Goal: Task Accomplishment & Management: Use online tool/utility

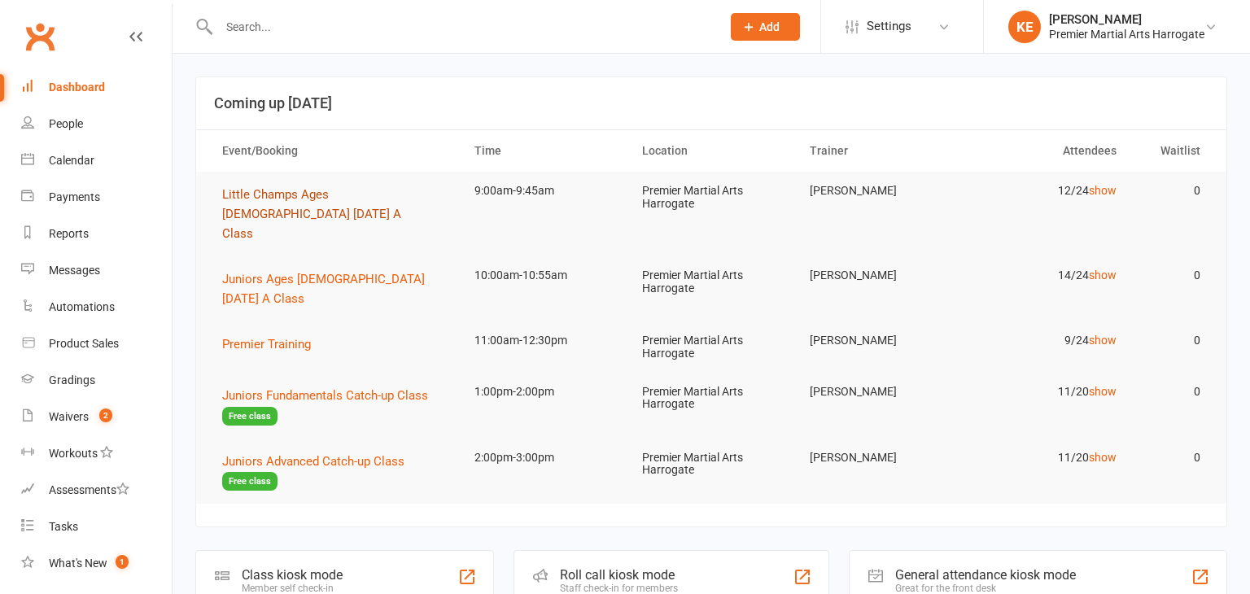
click at [256, 195] on span "Little Champs Ages [DEMOGRAPHIC_DATA] [DATE] A Class" at bounding box center [311, 214] width 179 height 54
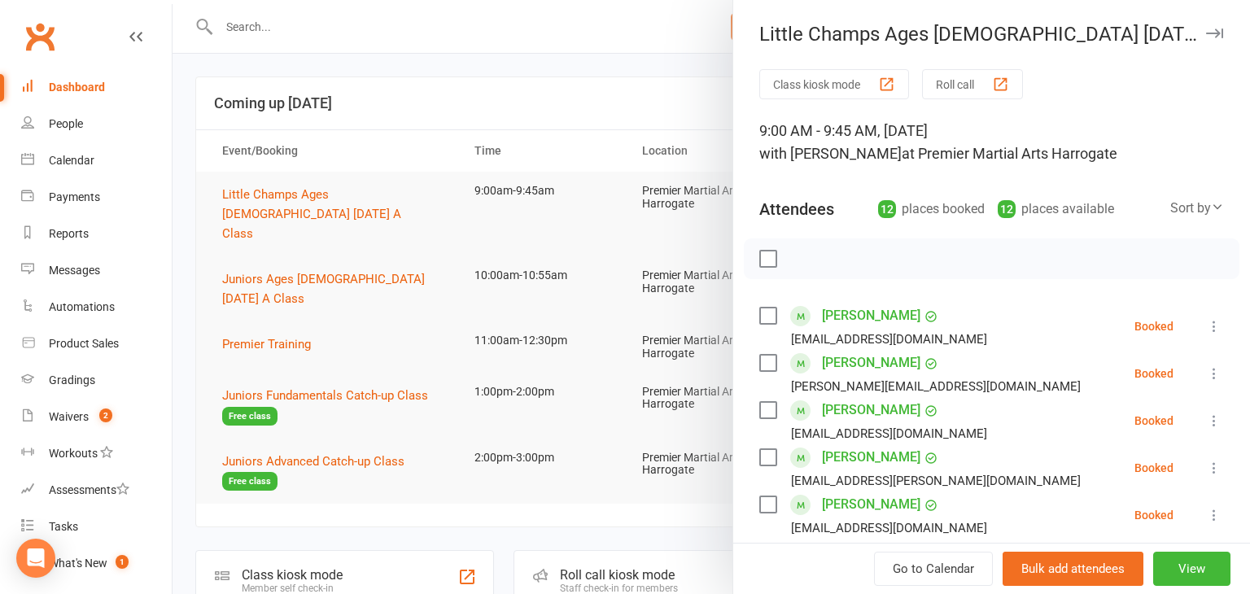
click at [1217, 330] on icon at bounding box center [1214, 326] width 16 height 16
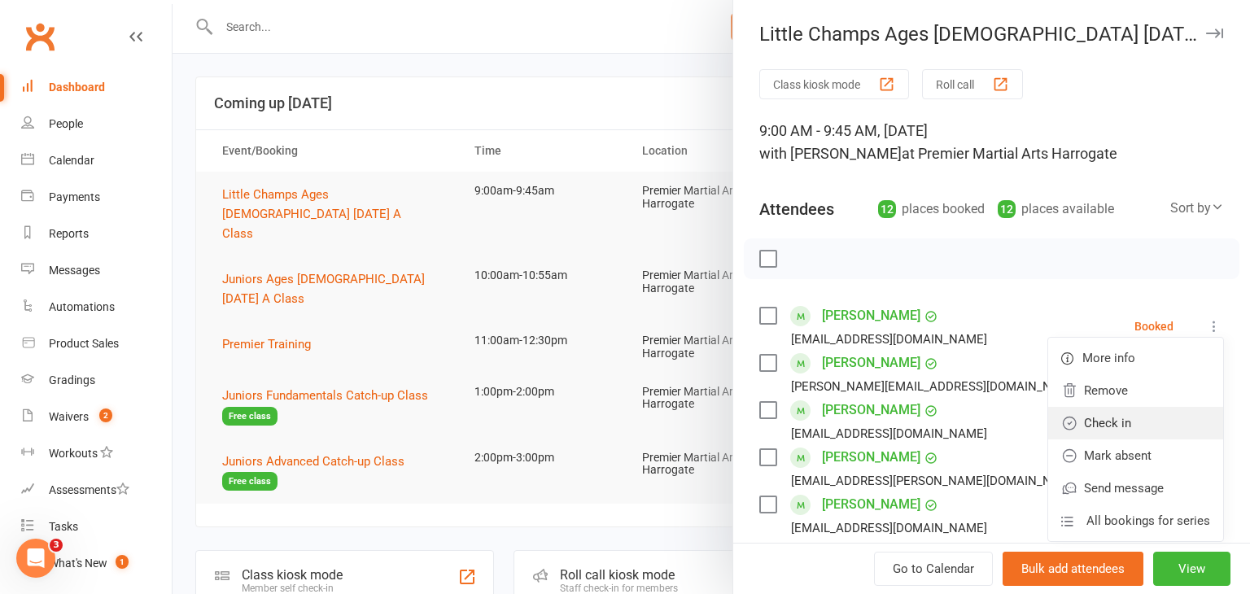
click at [1157, 417] on link "Check in" at bounding box center [1135, 423] width 175 height 33
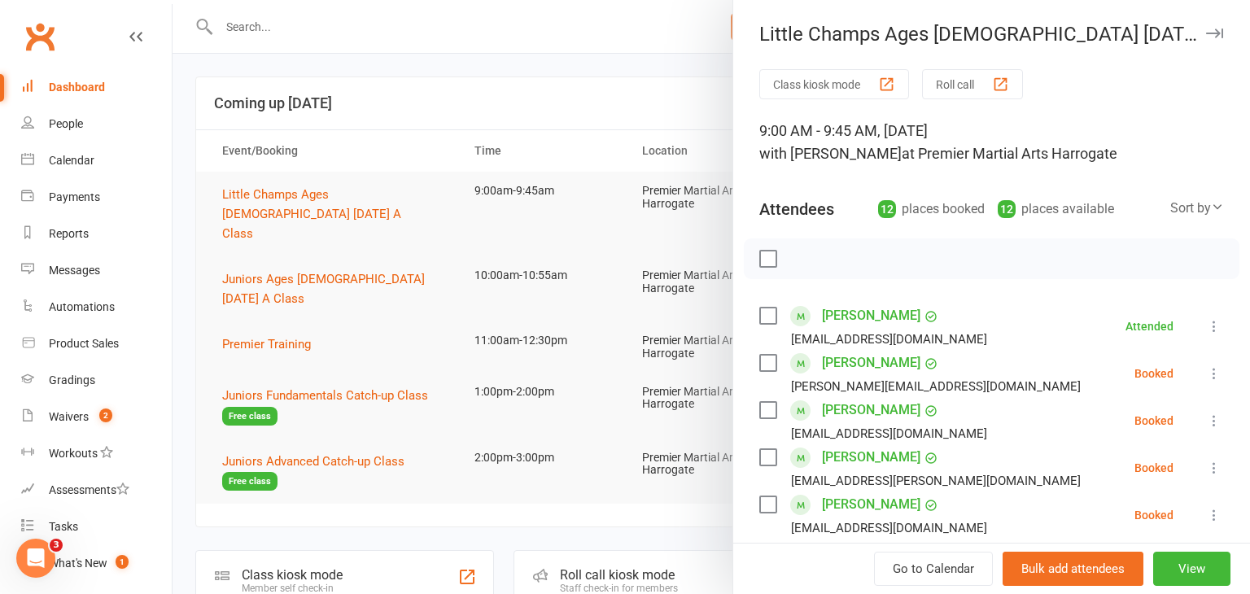
click at [1214, 371] on icon at bounding box center [1214, 373] width 16 height 16
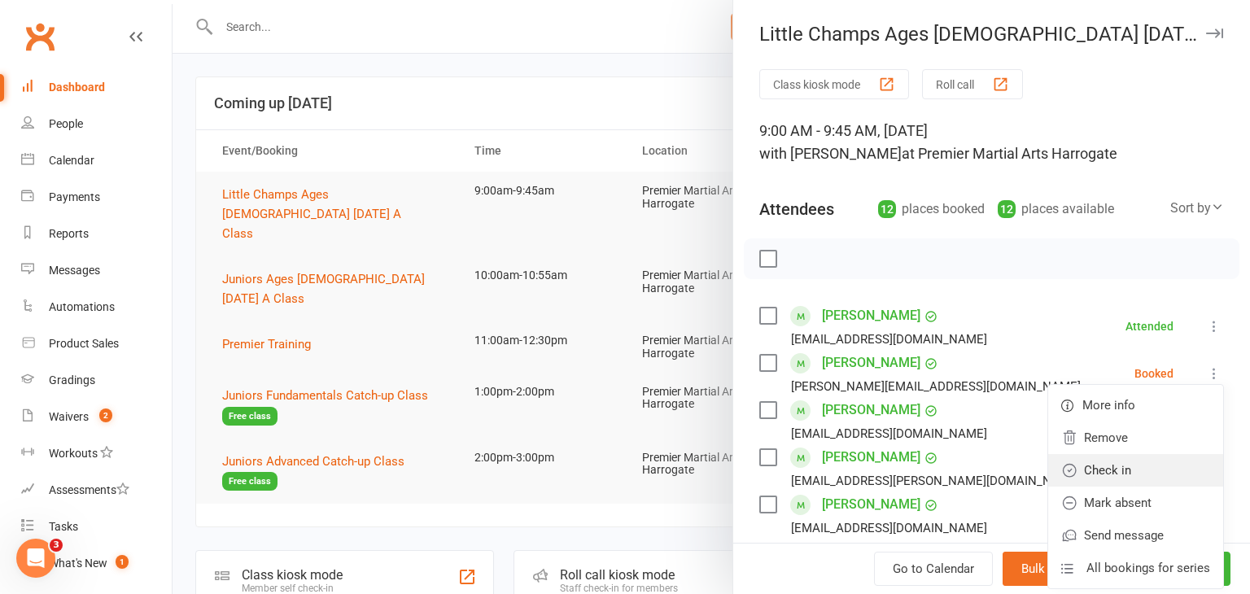
click at [1155, 466] on link "Check in" at bounding box center [1135, 470] width 175 height 33
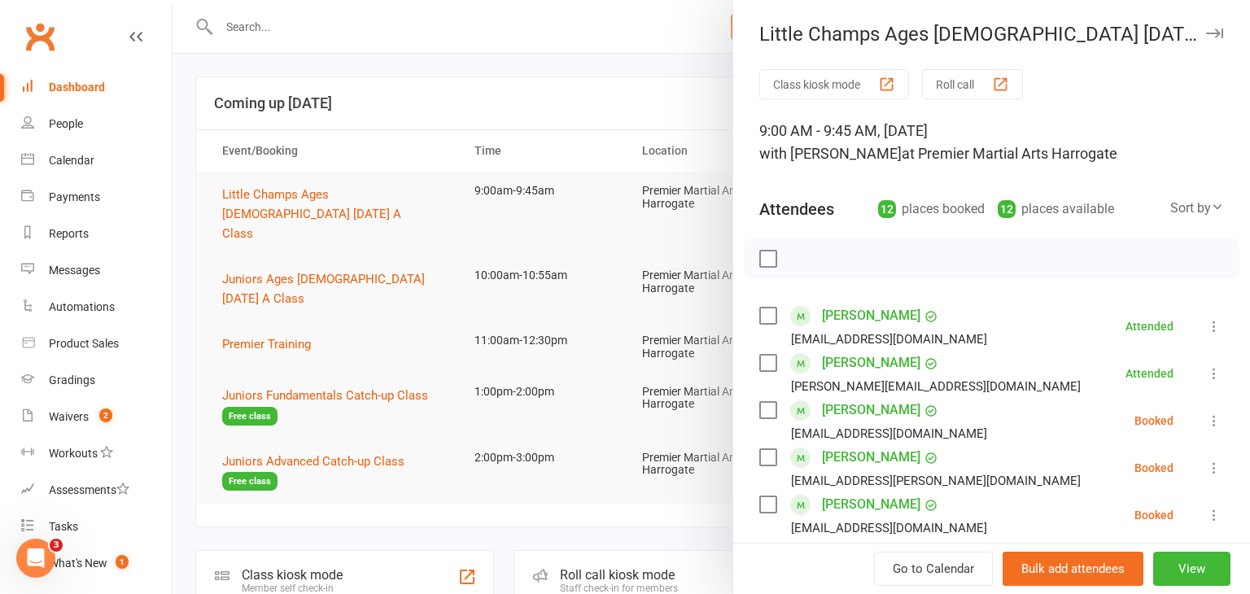
click at [1214, 422] on icon at bounding box center [1214, 421] width 16 height 16
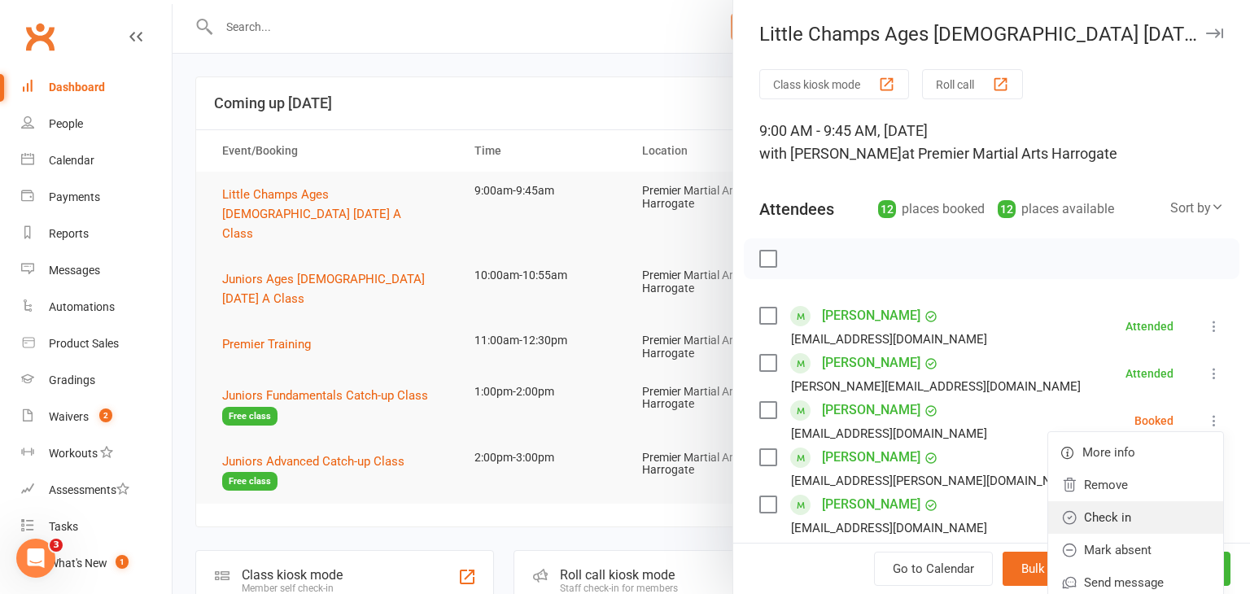
click at [1156, 506] on link "Check in" at bounding box center [1135, 517] width 175 height 33
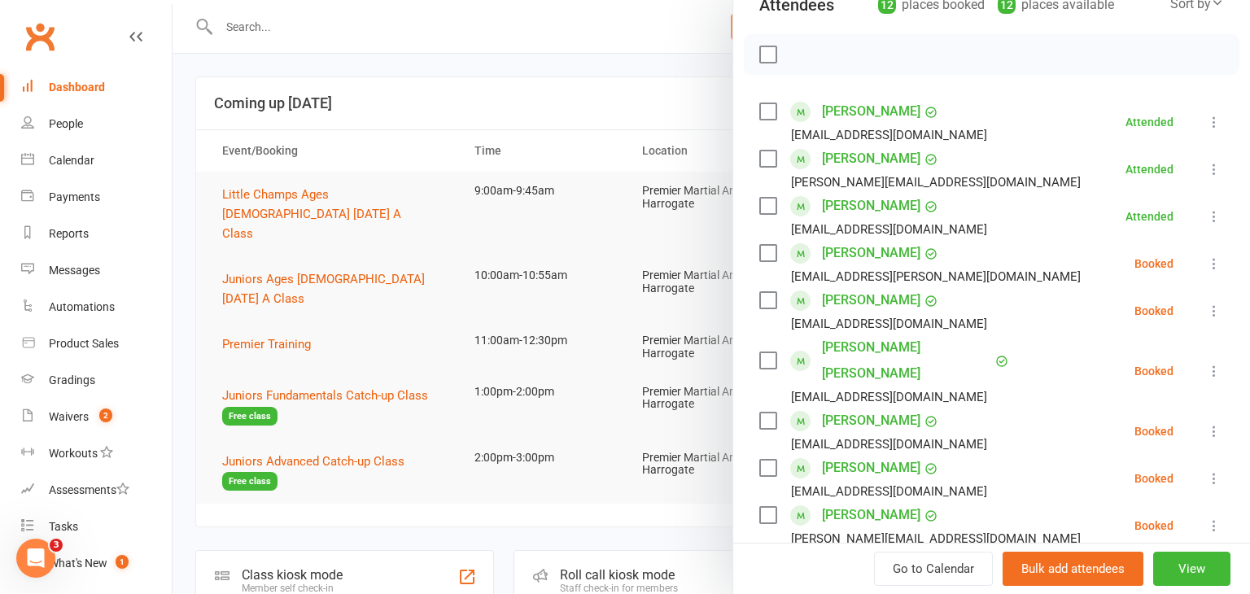
scroll to position [208, 0]
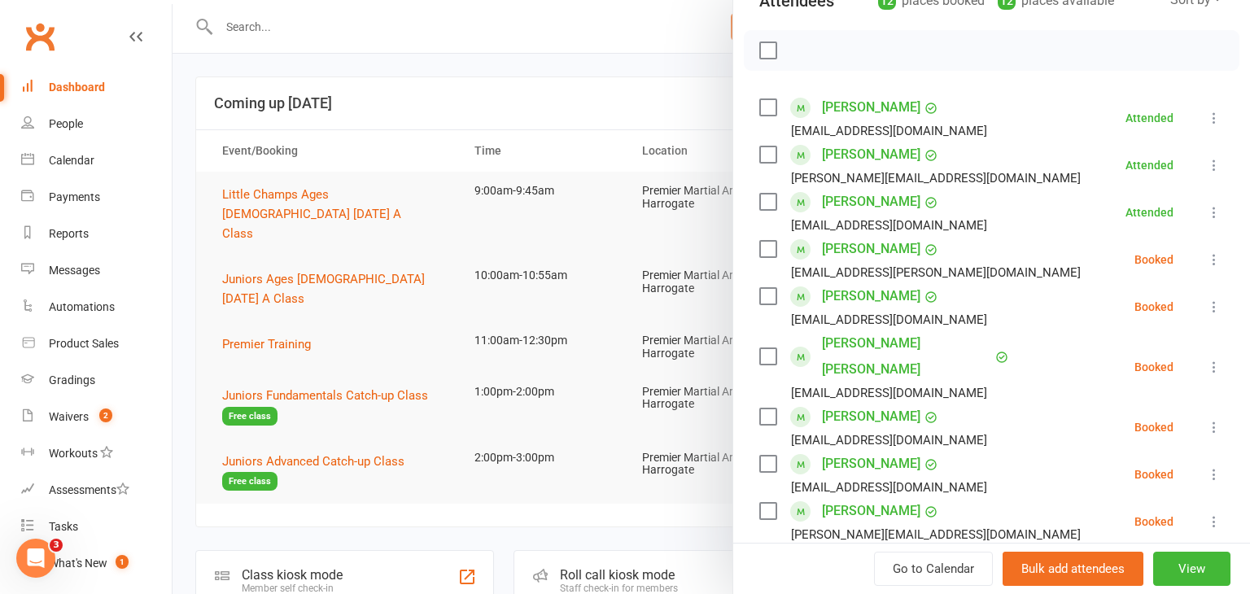
click at [1211, 264] on icon at bounding box center [1214, 260] width 16 height 16
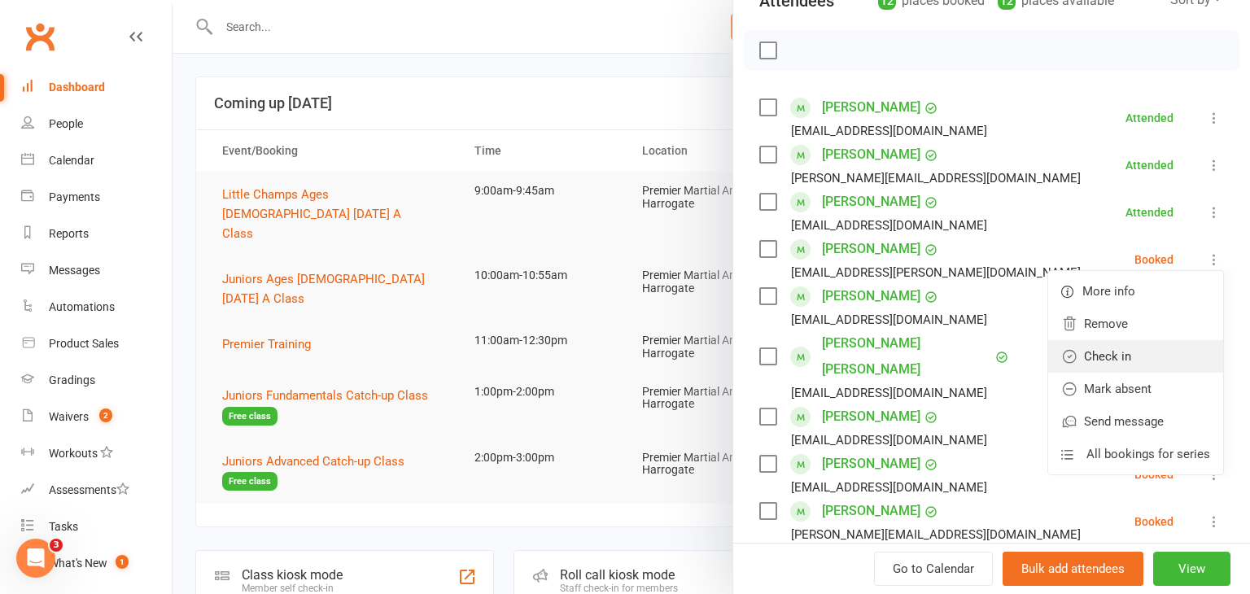
click at [1149, 356] on link "Check in" at bounding box center [1135, 356] width 175 height 33
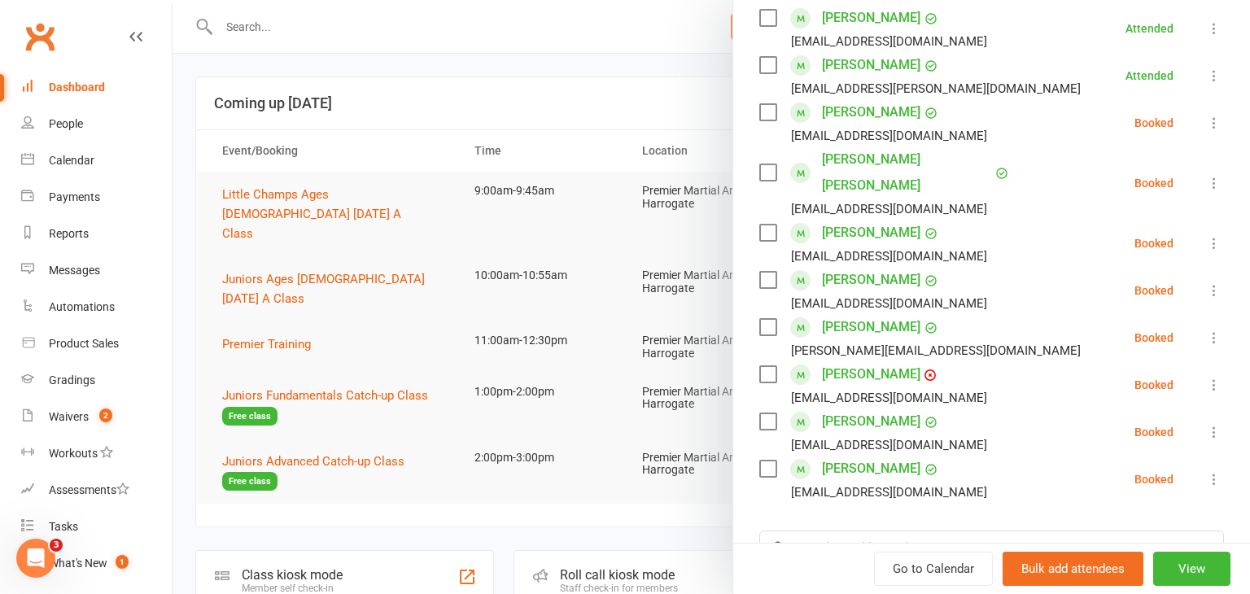
scroll to position [396, 0]
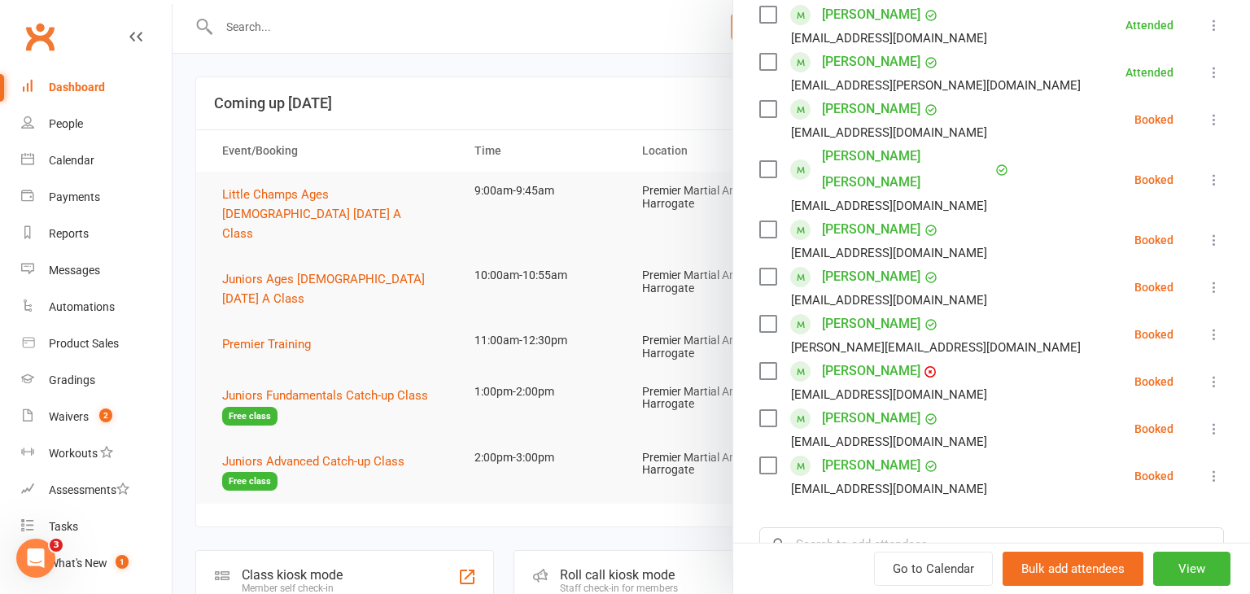
click at [1214, 326] on icon at bounding box center [1214, 334] width 16 height 16
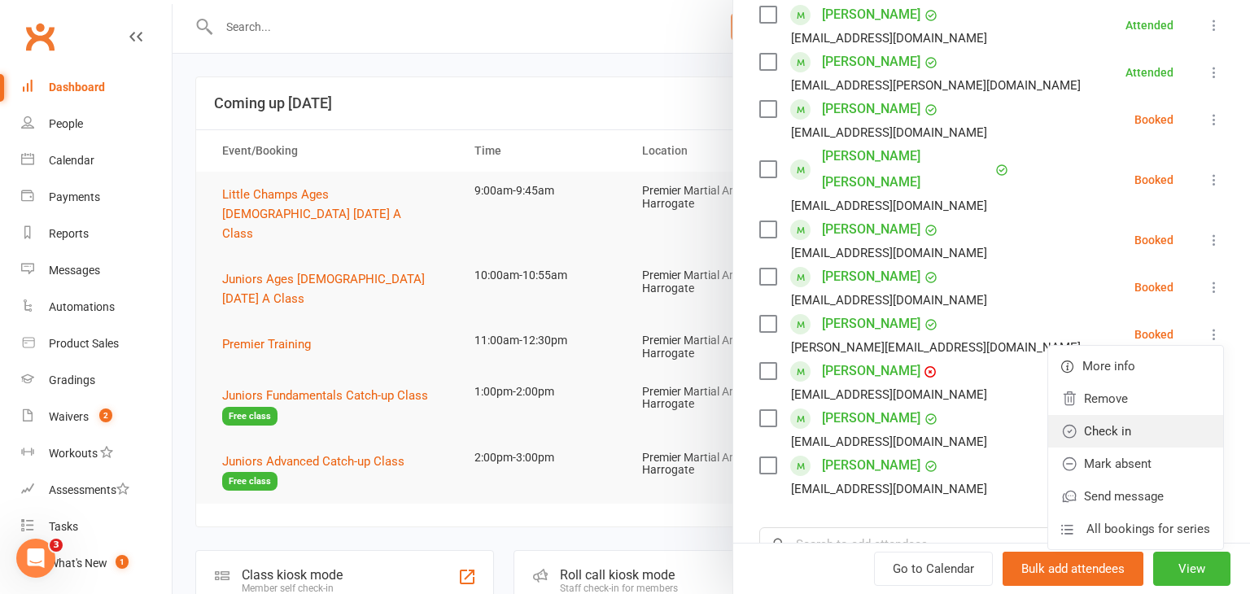
click at [1165, 415] on link "Check in" at bounding box center [1135, 431] width 175 height 33
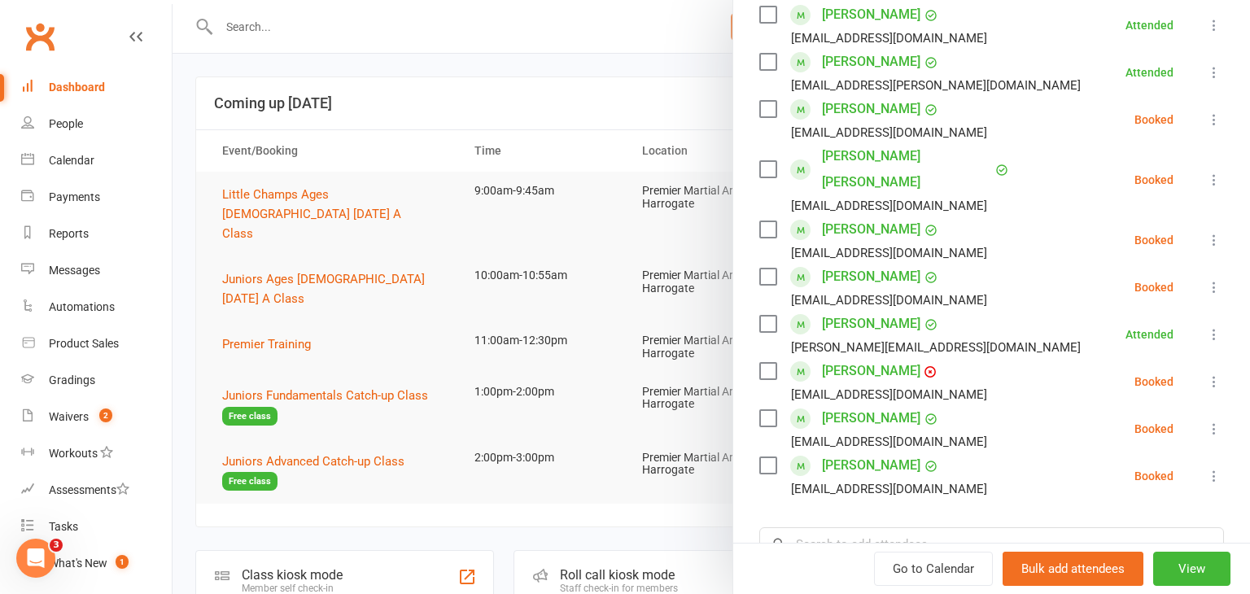
click at [1214, 374] on icon at bounding box center [1214, 382] width 16 height 16
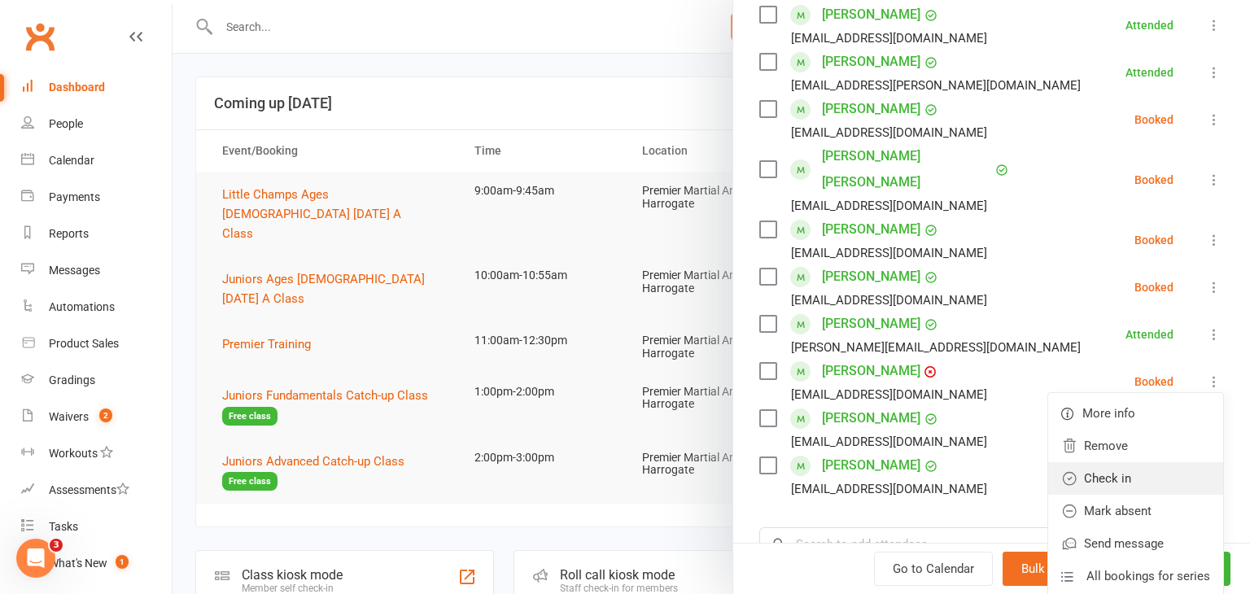
click at [1163, 462] on link "Check in" at bounding box center [1135, 478] width 175 height 33
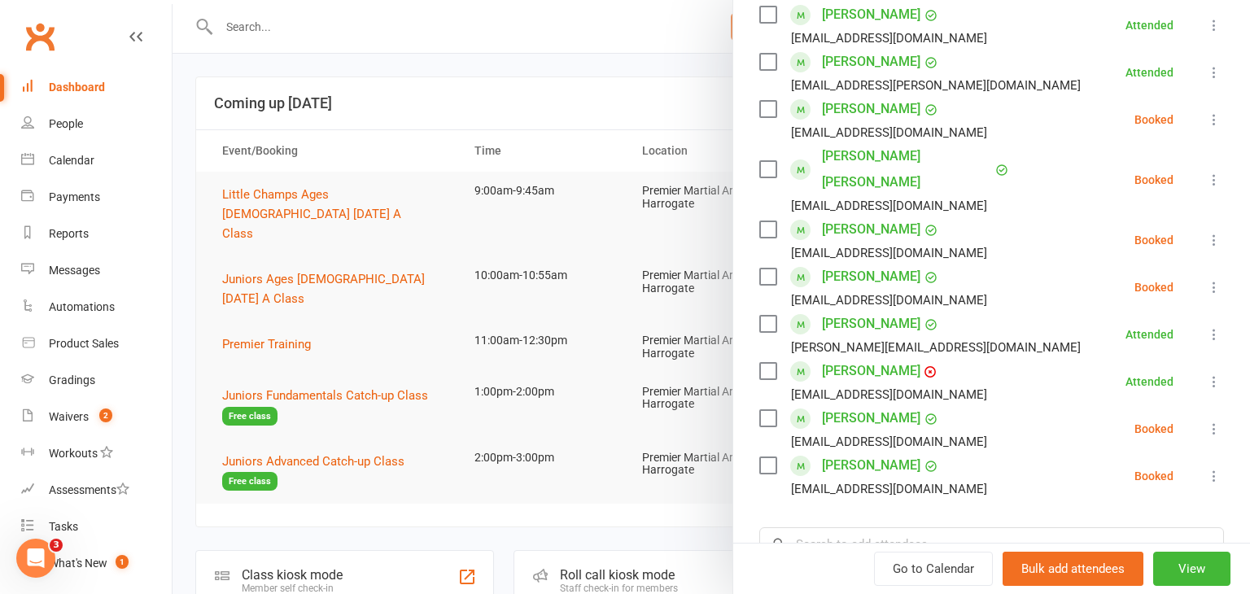
click at [1215, 421] on icon at bounding box center [1214, 429] width 16 height 16
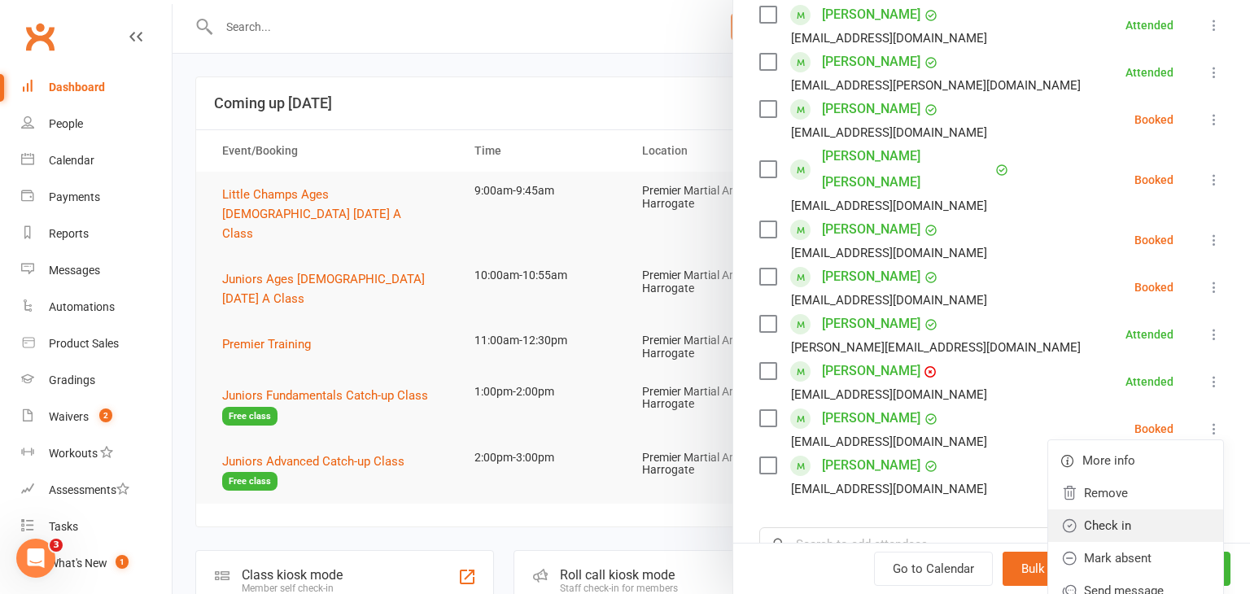
click at [1140, 510] on link "Check in" at bounding box center [1135, 526] width 175 height 33
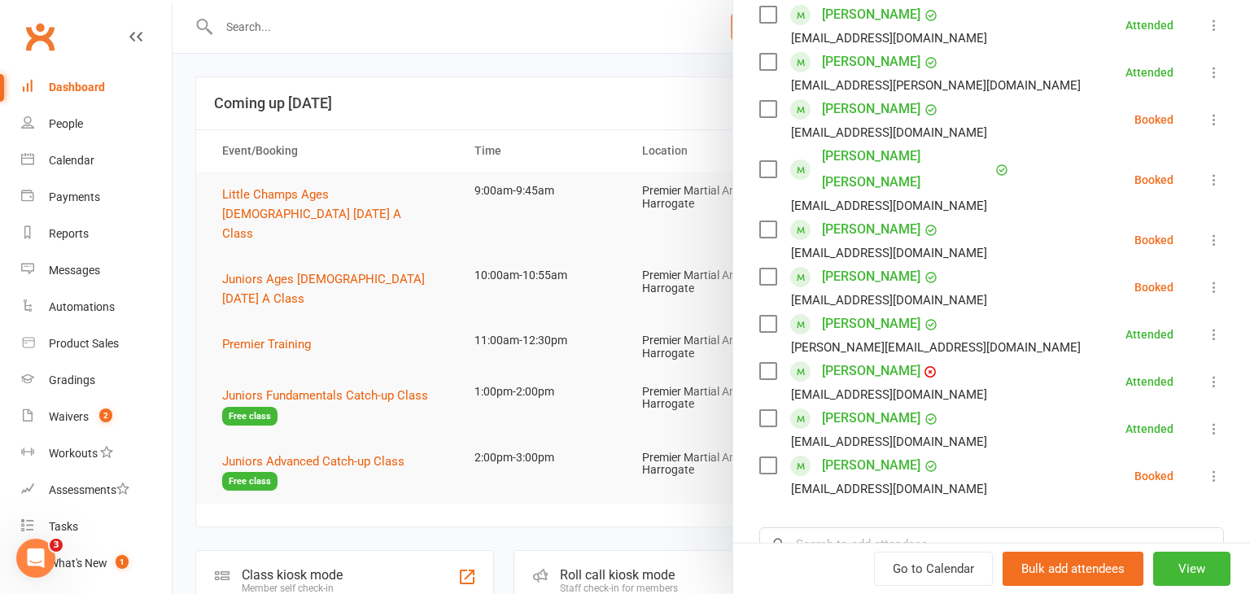
click at [1213, 468] on icon at bounding box center [1214, 476] width 16 height 16
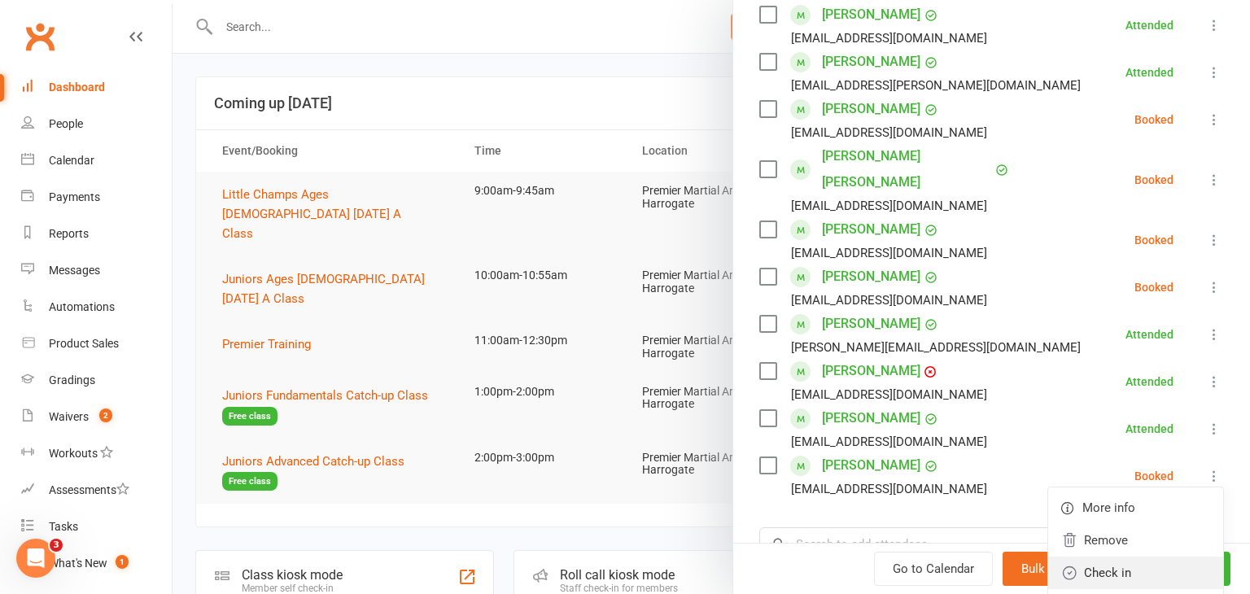
click at [1135, 557] on link "Check in" at bounding box center [1135, 573] width 175 height 33
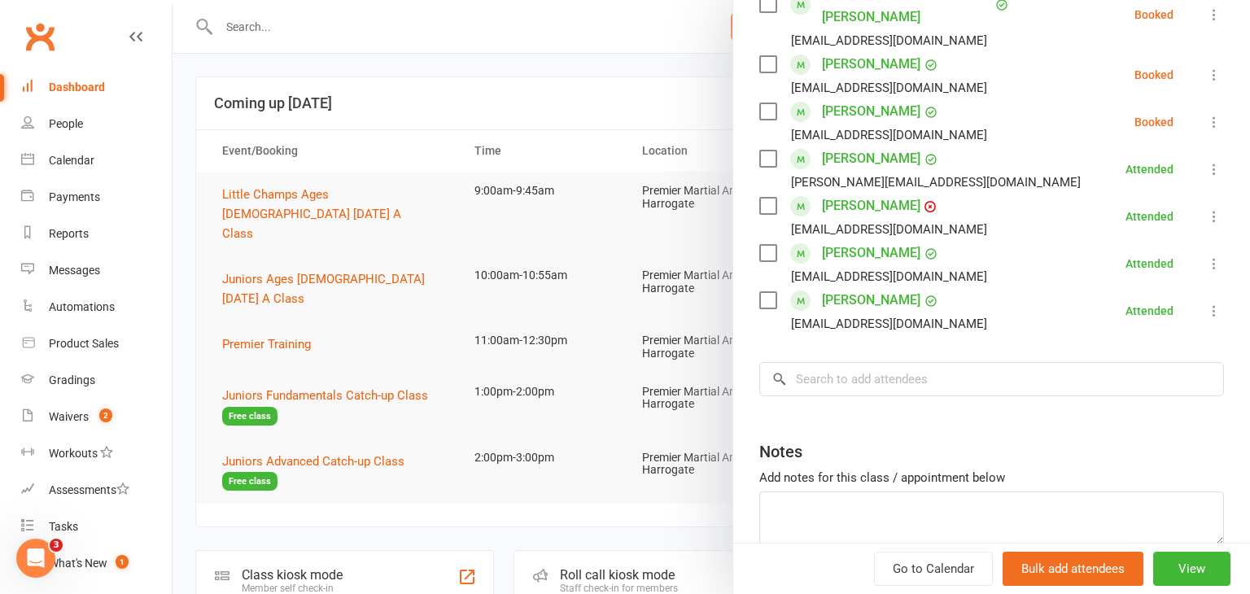
scroll to position [570, 0]
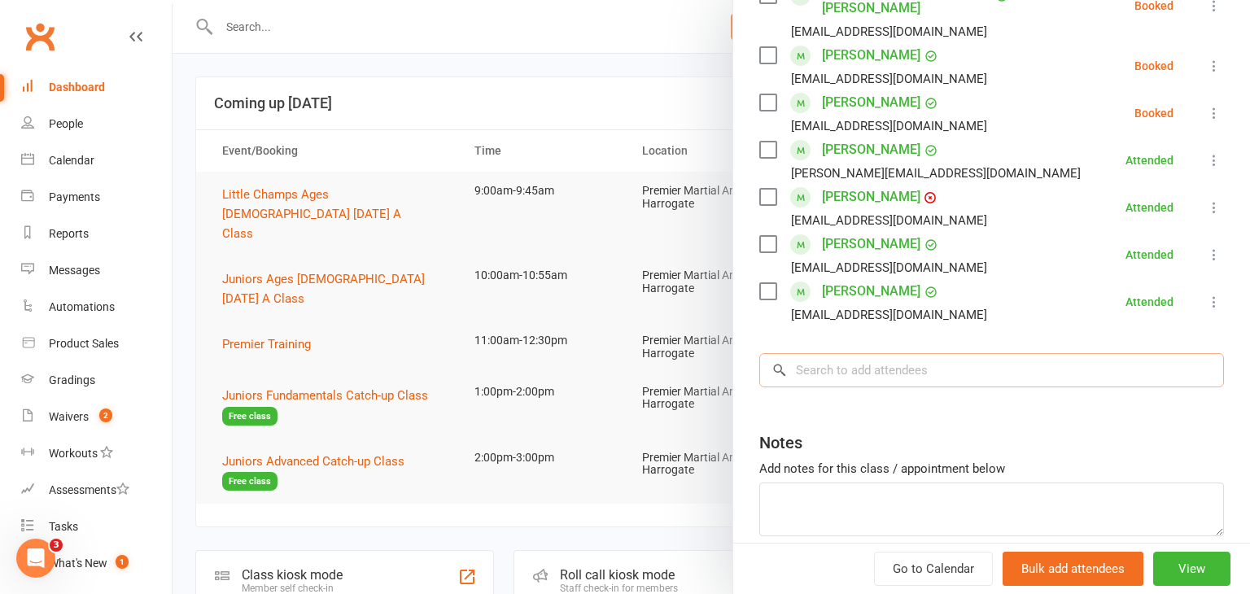
click at [930, 353] on input "search" at bounding box center [991, 370] width 465 height 34
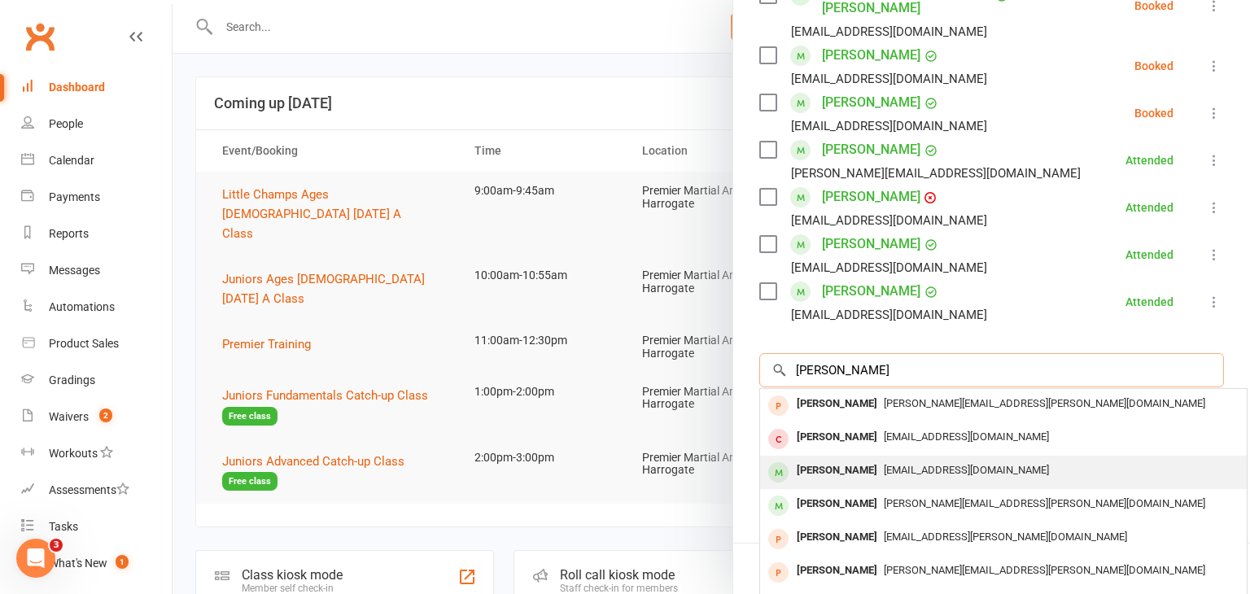
type input "ethan"
click at [896, 456] on div "Ethan Martland Gillclarke69@gmail.com" at bounding box center [1003, 472] width 487 height 33
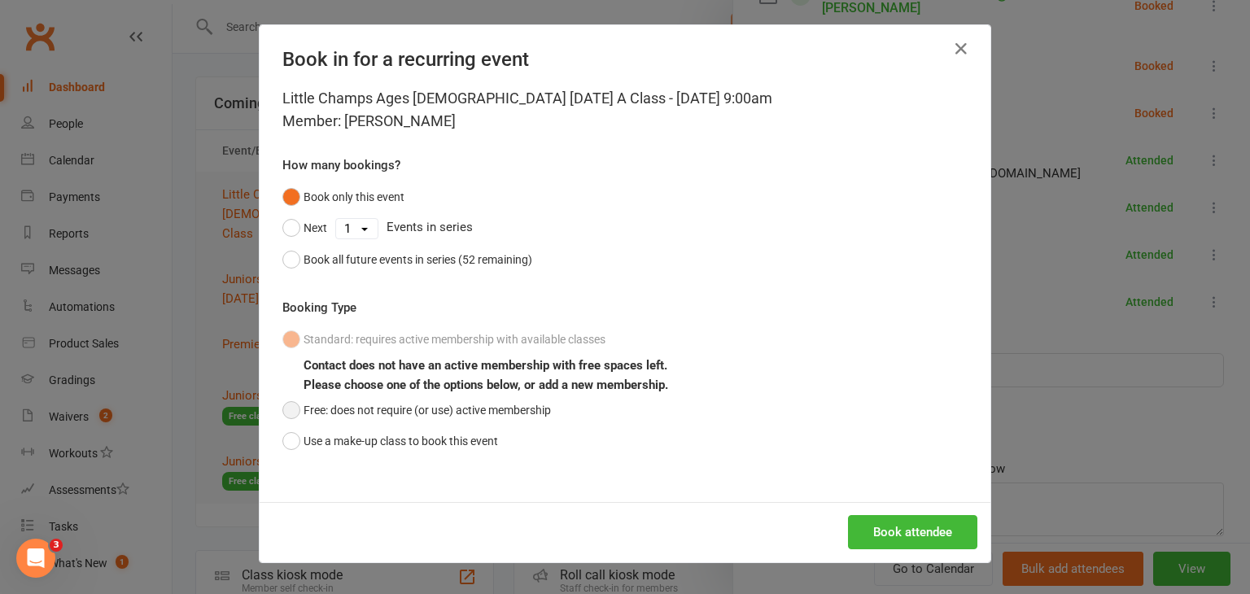
click at [292, 404] on button "Free: does not require (or use) active membership" at bounding box center [416, 410] width 269 height 31
click at [887, 506] on div "Book attendee" at bounding box center [625, 532] width 731 height 60
click at [894, 523] on button "Book attendee" at bounding box center [912, 532] width 129 height 34
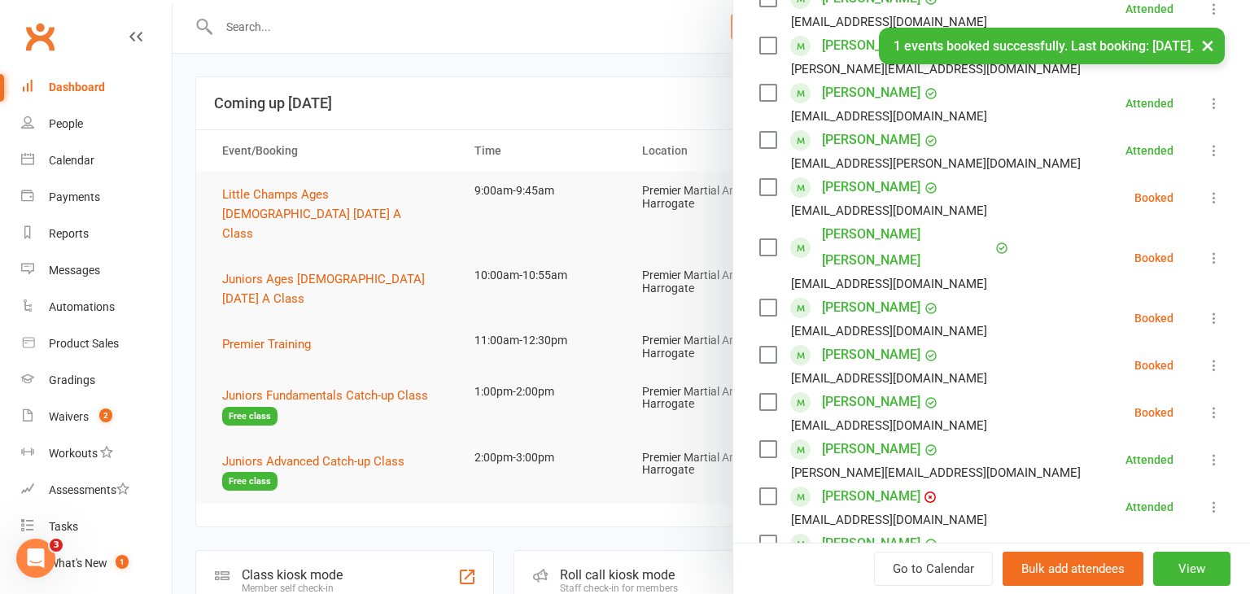
scroll to position [312, 0]
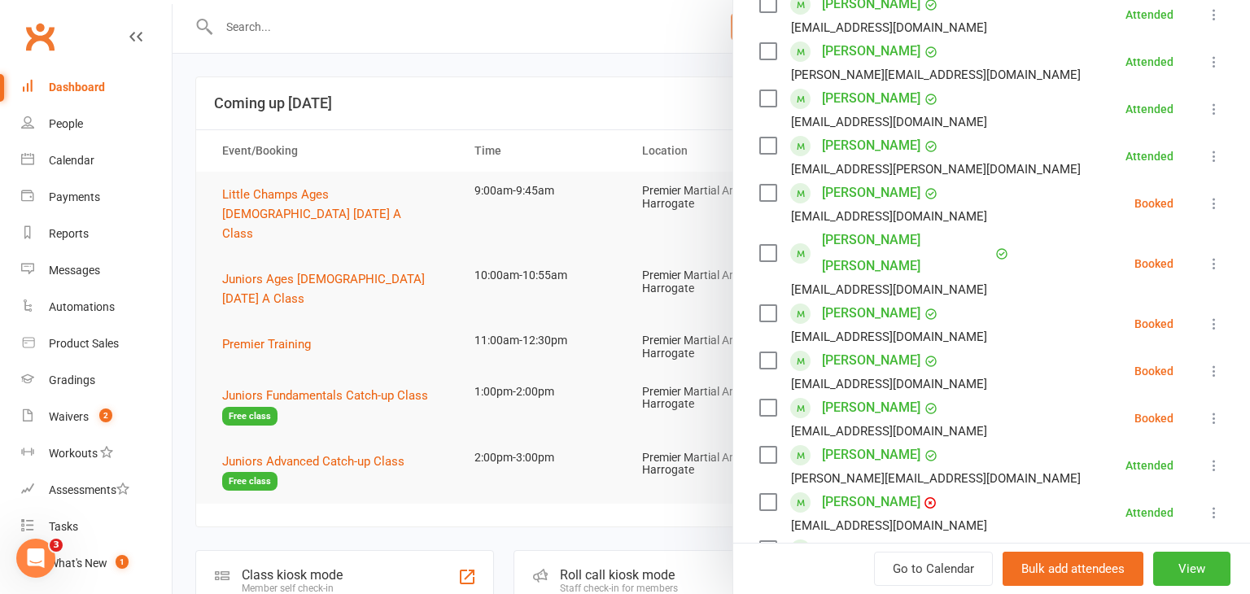
click at [1210, 316] on icon at bounding box center [1214, 324] width 16 height 16
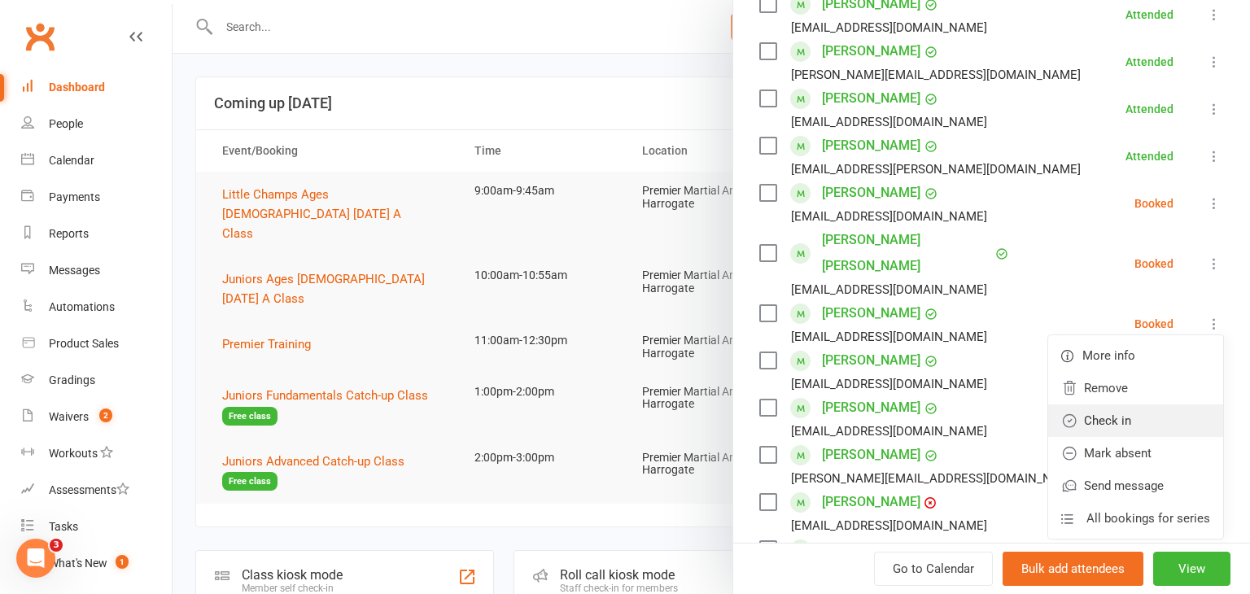
click at [1165, 405] on link "Check in" at bounding box center [1135, 421] width 175 height 33
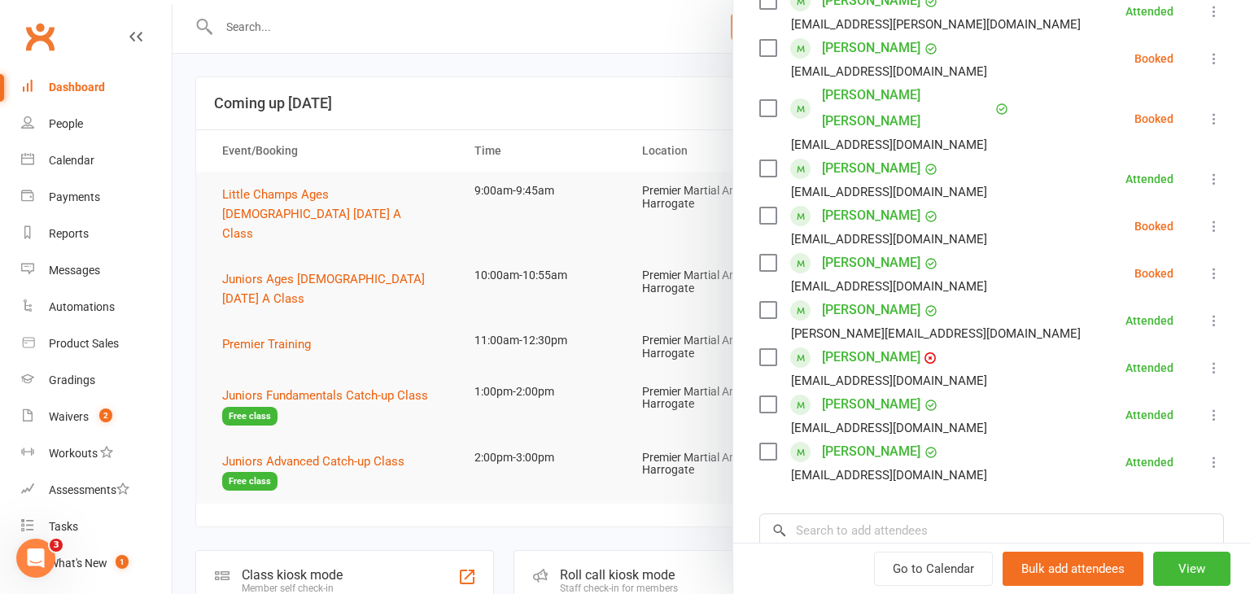
scroll to position [459, 0]
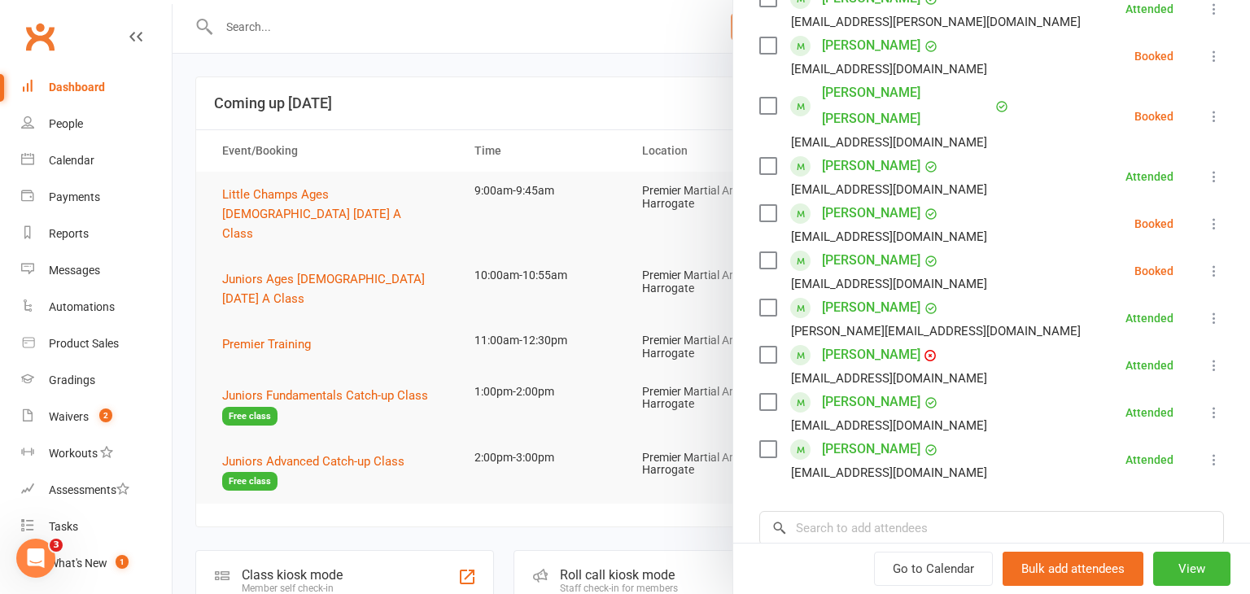
click at [245, 322] on div at bounding box center [712, 297] width 1078 height 594
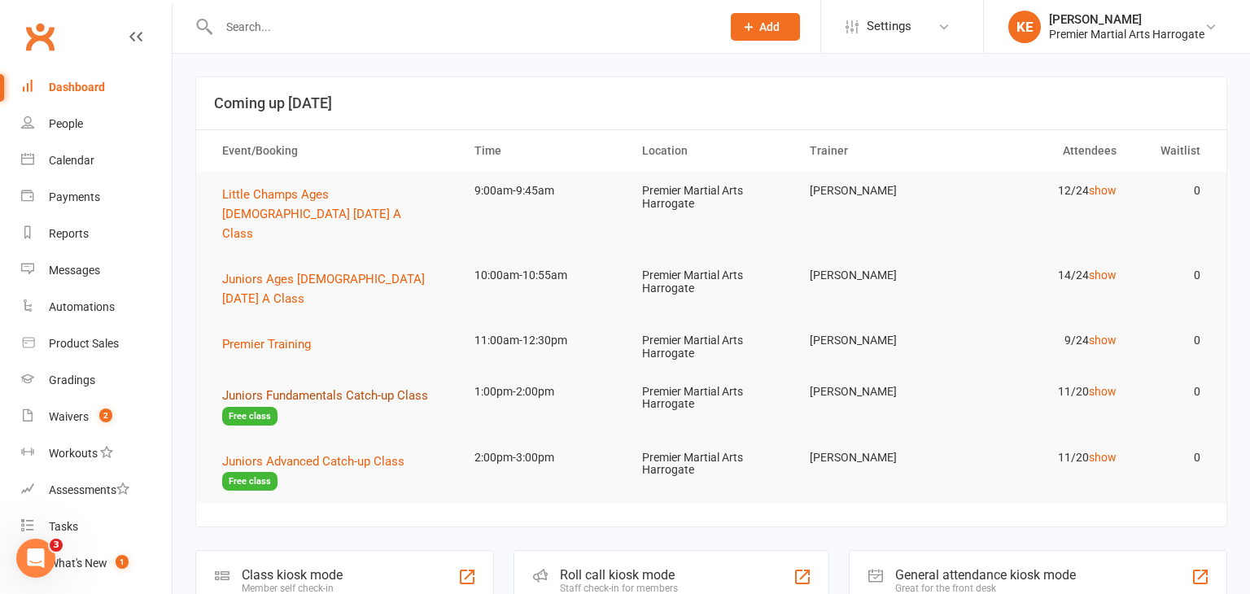
click at [326, 388] on span "Juniors Fundamentals Catch-up Class" at bounding box center [325, 395] width 206 height 15
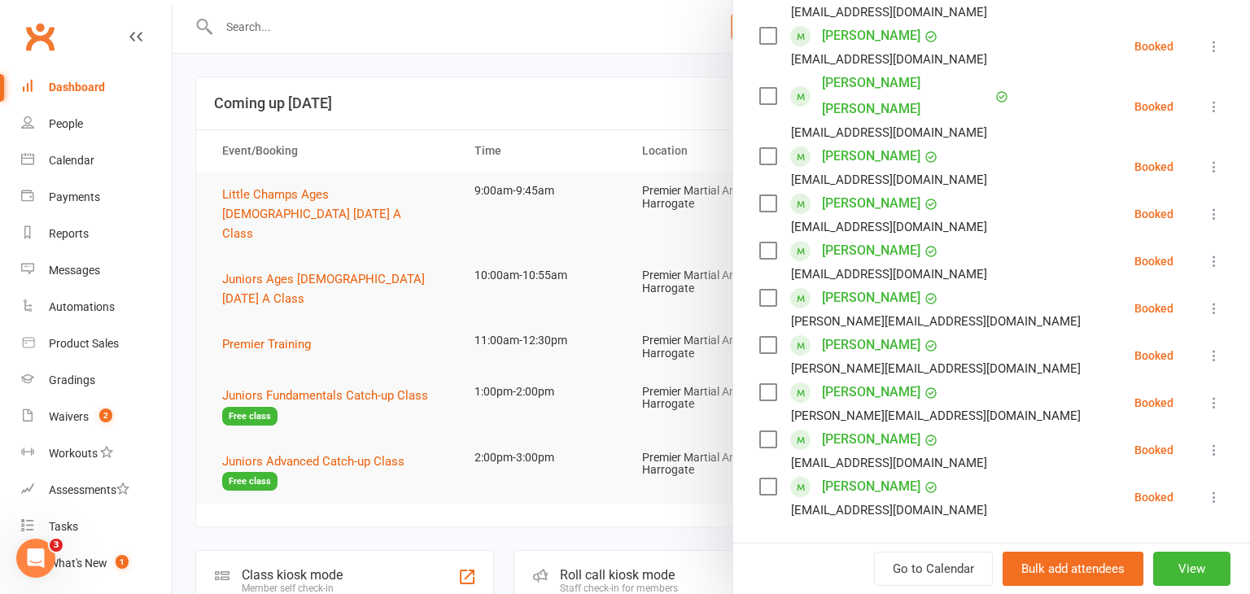
scroll to position [361, 0]
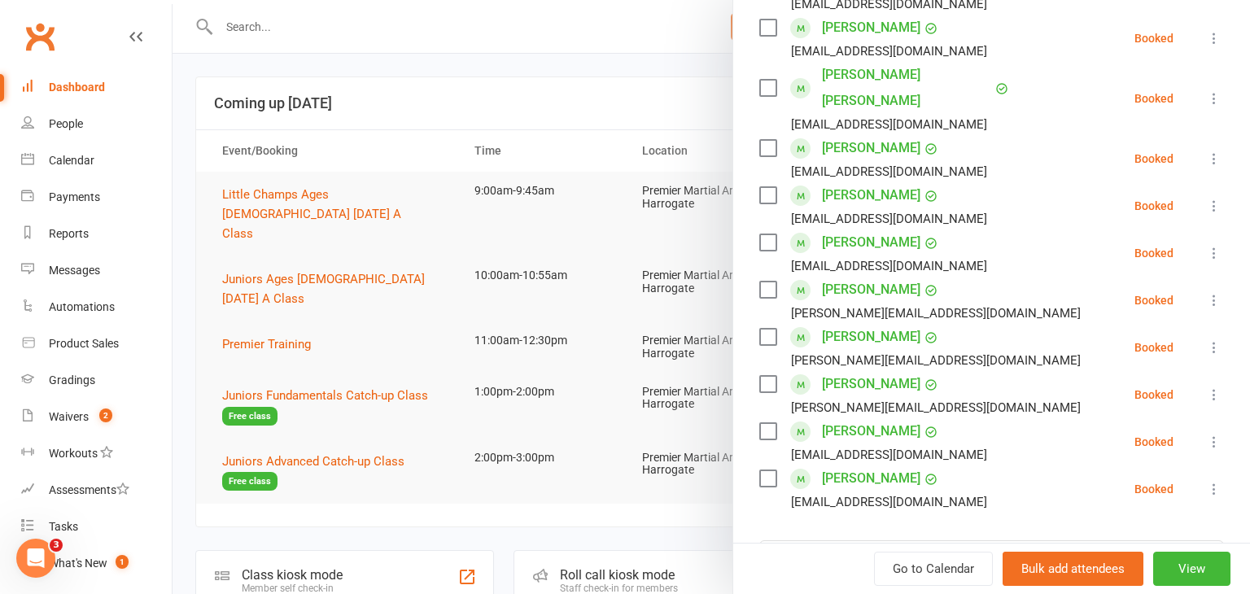
click at [1033, 371] on li "Colin Rehulka Nikola.brixelova@seznam.cz Booked More info Remove Check in Mark …" at bounding box center [991, 394] width 465 height 47
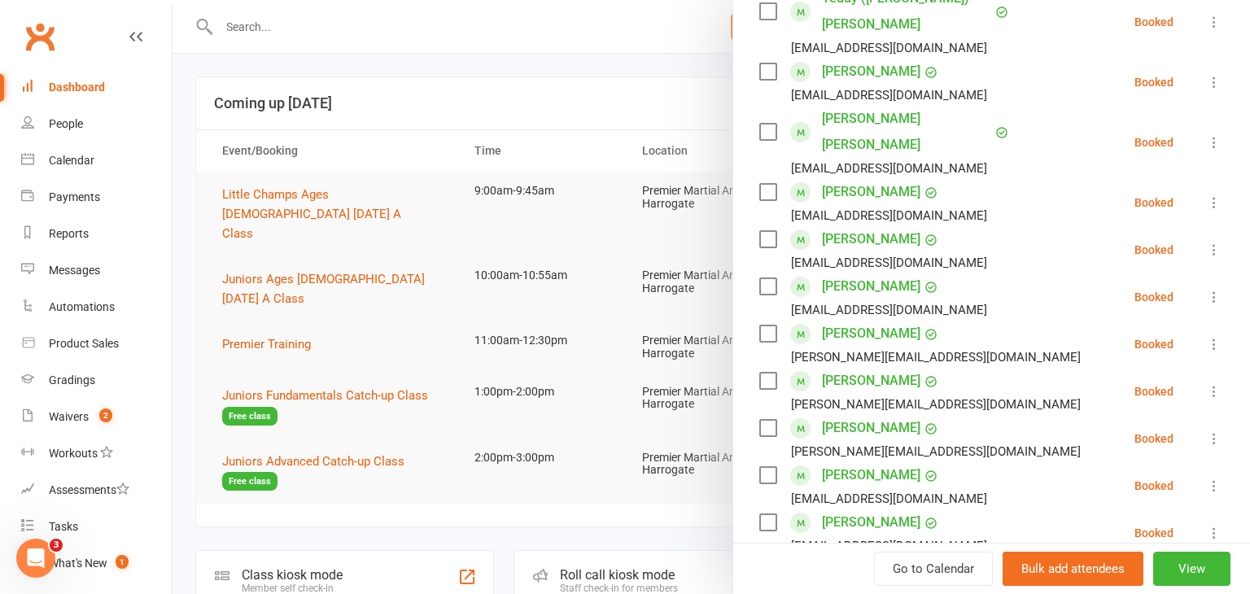
scroll to position [326, 0]
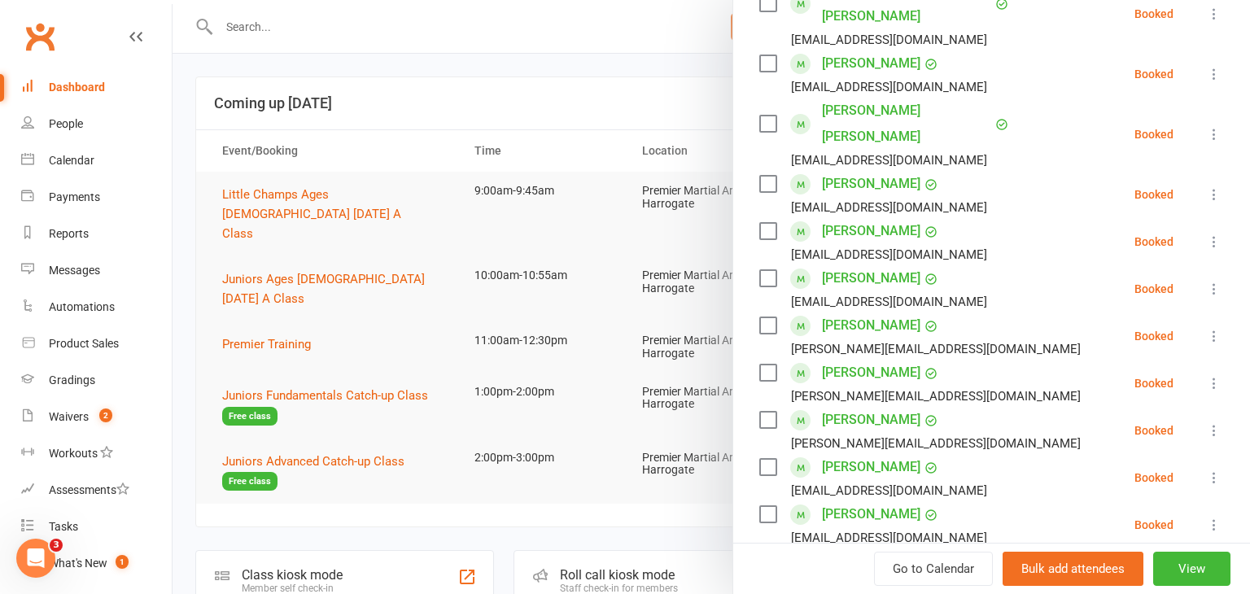
click at [336, 427] on div at bounding box center [712, 297] width 1078 height 594
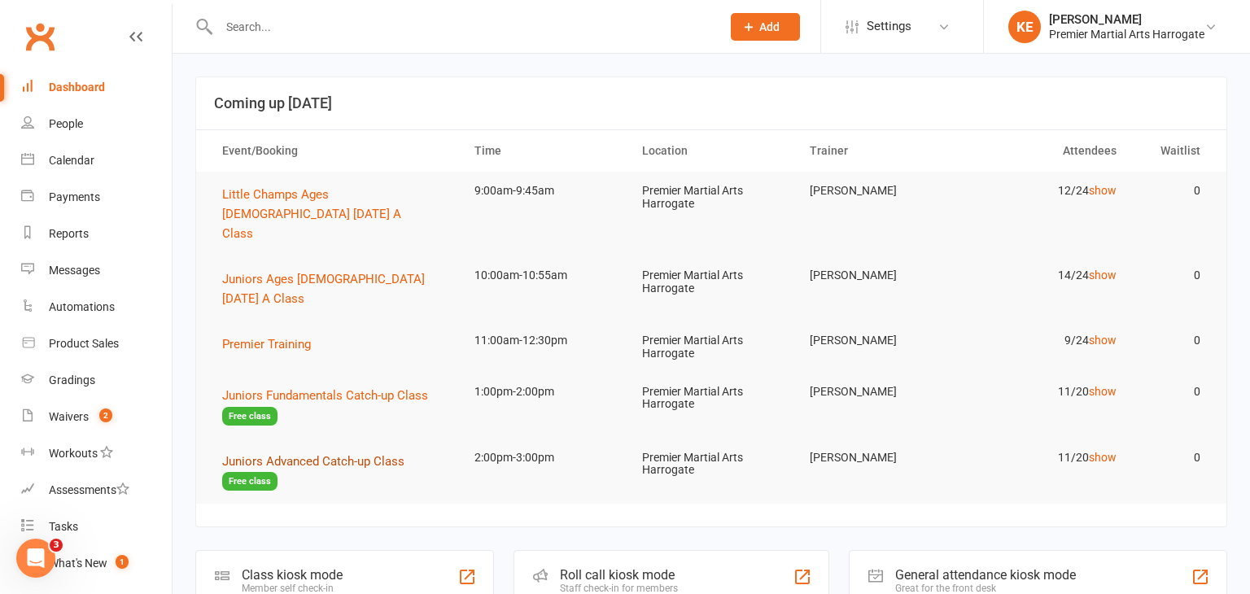
click at [336, 454] on span "Juniors Advanced Catch-up Class" at bounding box center [313, 461] width 182 height 15
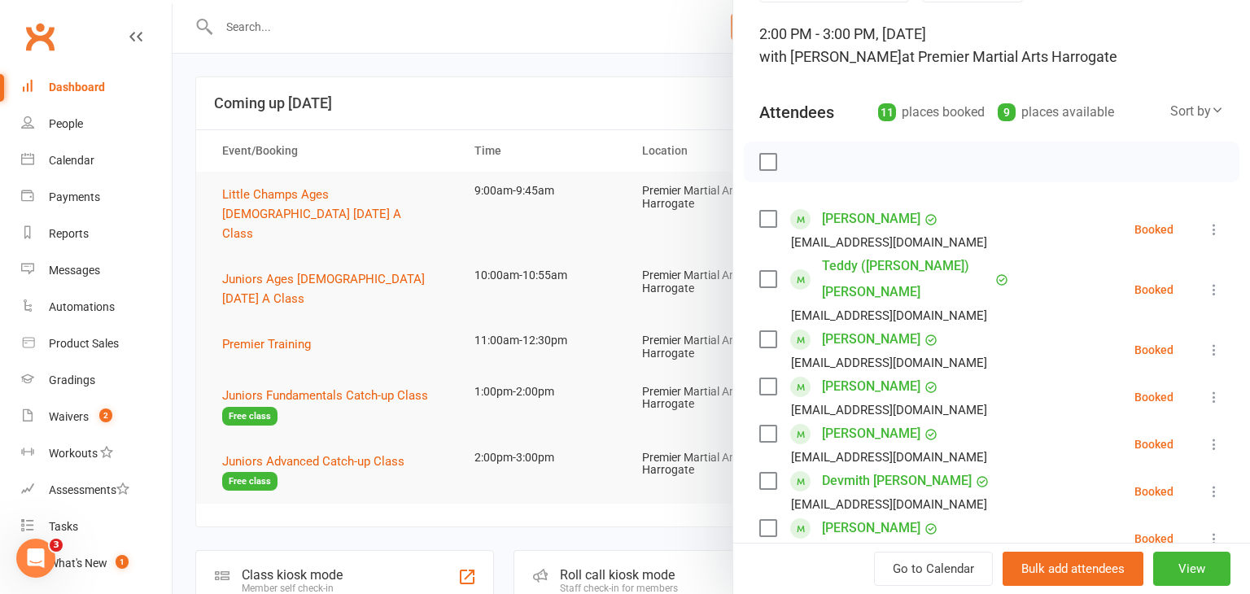
scroll to position [94, 0]
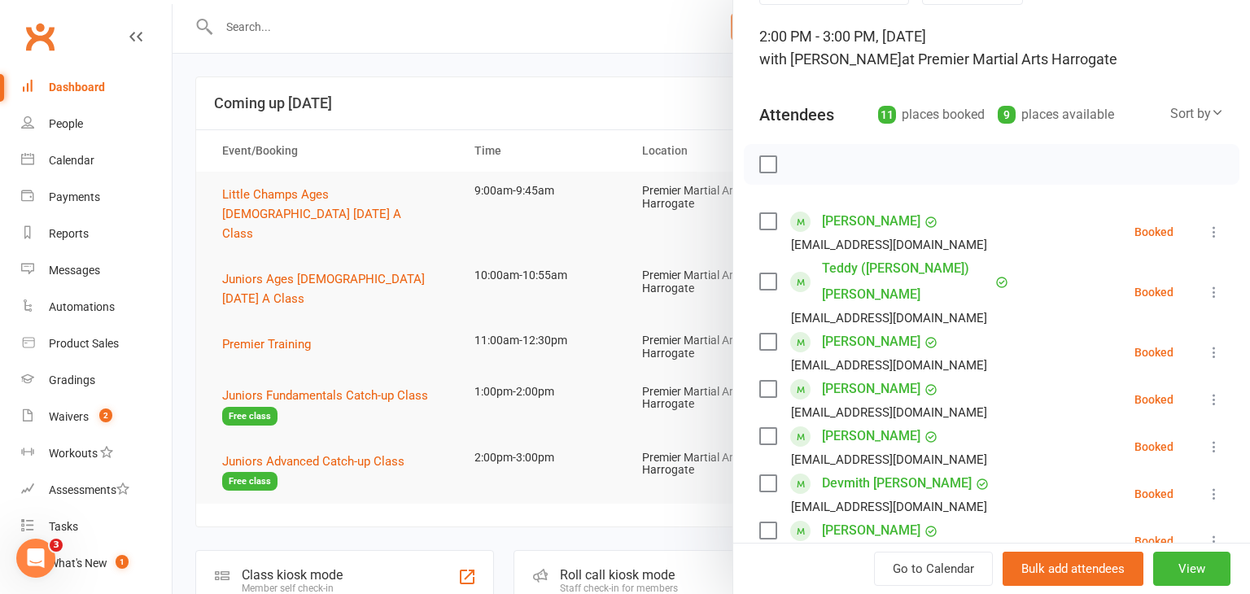
click at [453, 399] on div at bounding box center [712, 297] width 1078 height 594
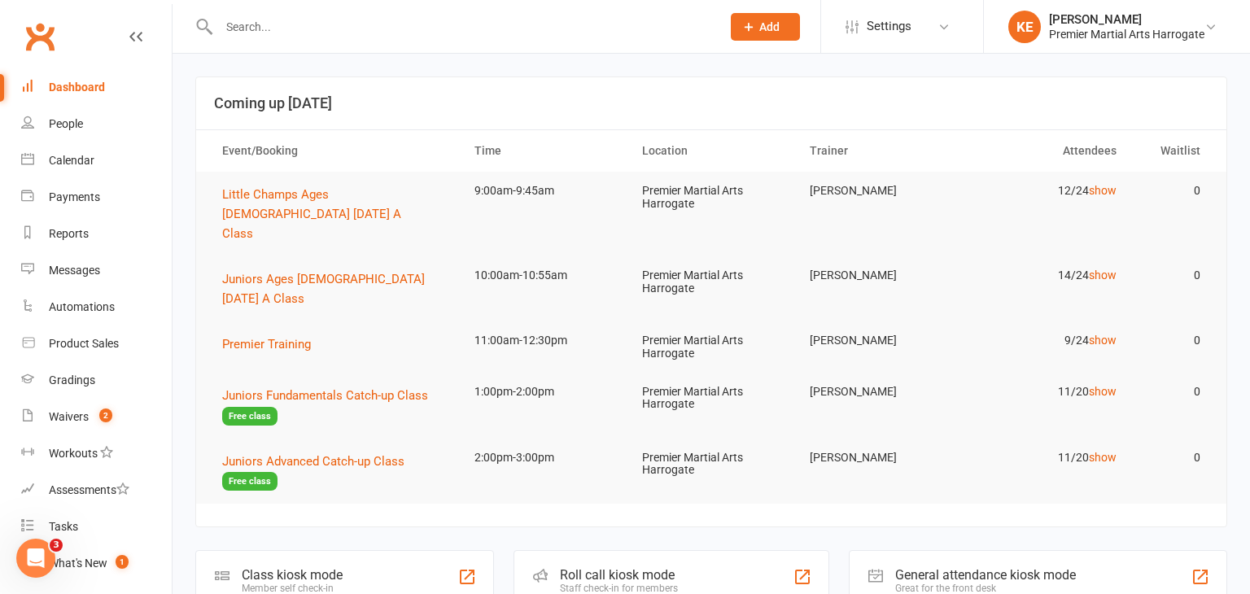
click at [453, 399] on div at bounding box center [712, 297] width 1078 height 594
click at [63, 413] on div "Waivers" at bounding box center [69, 416] width 40 height 13
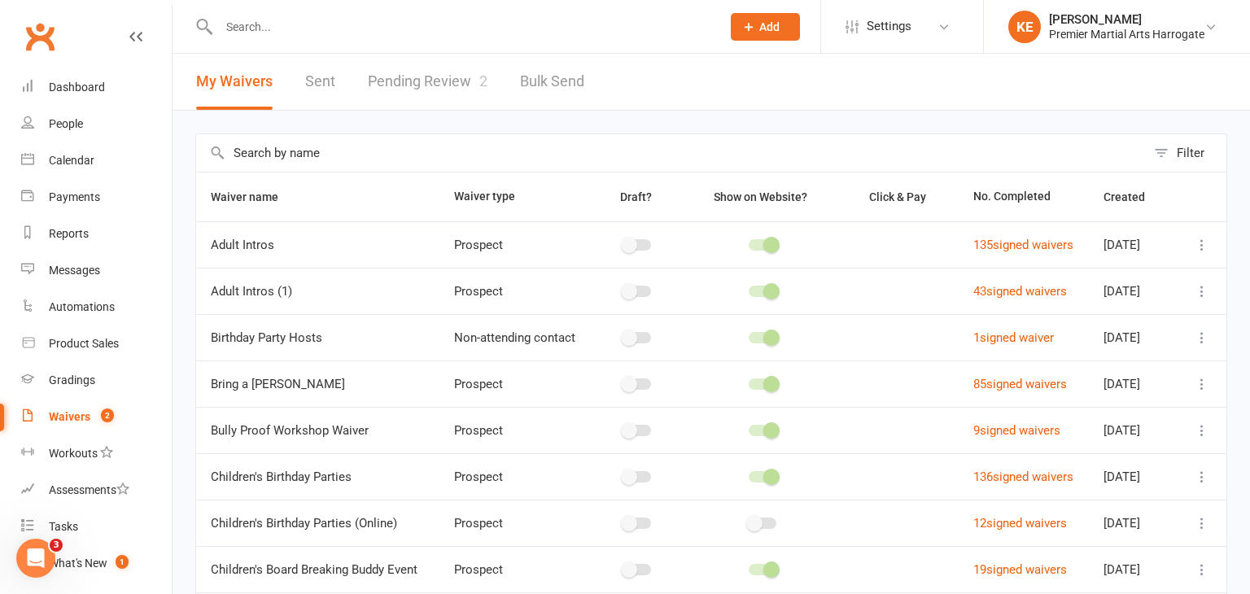
click at [427, 77] on link "Pending Review 2" at bounding box center [428, 82] width 120 height 56
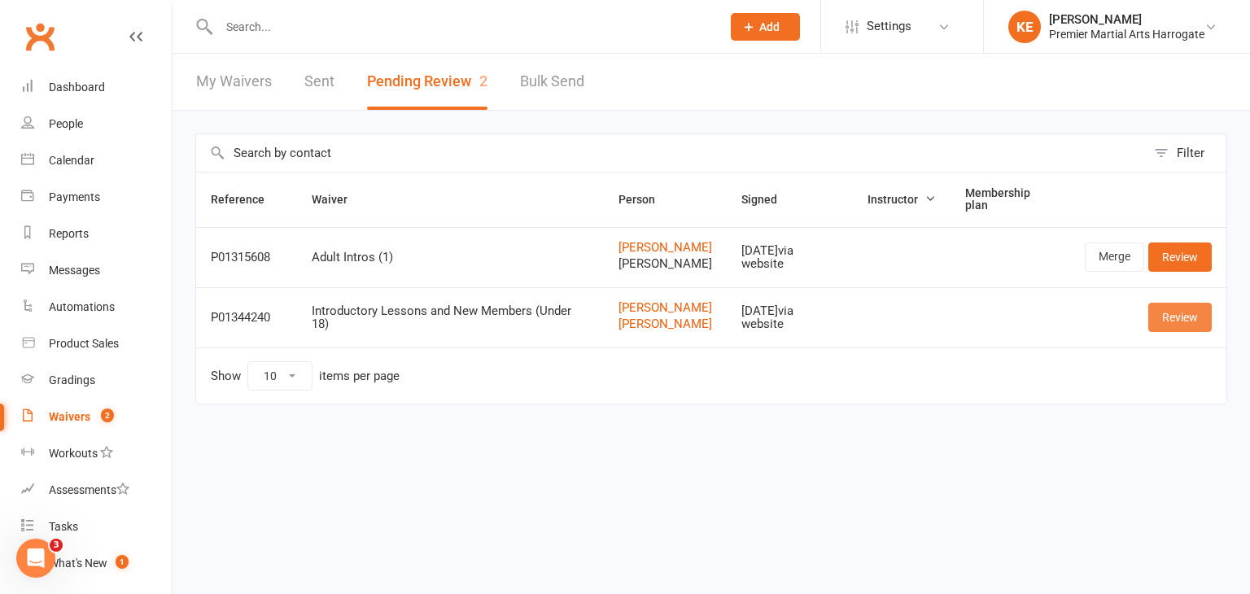
click at [1197, 325] on link "Review" at bounding box center [1180, 317] width 63 height 29
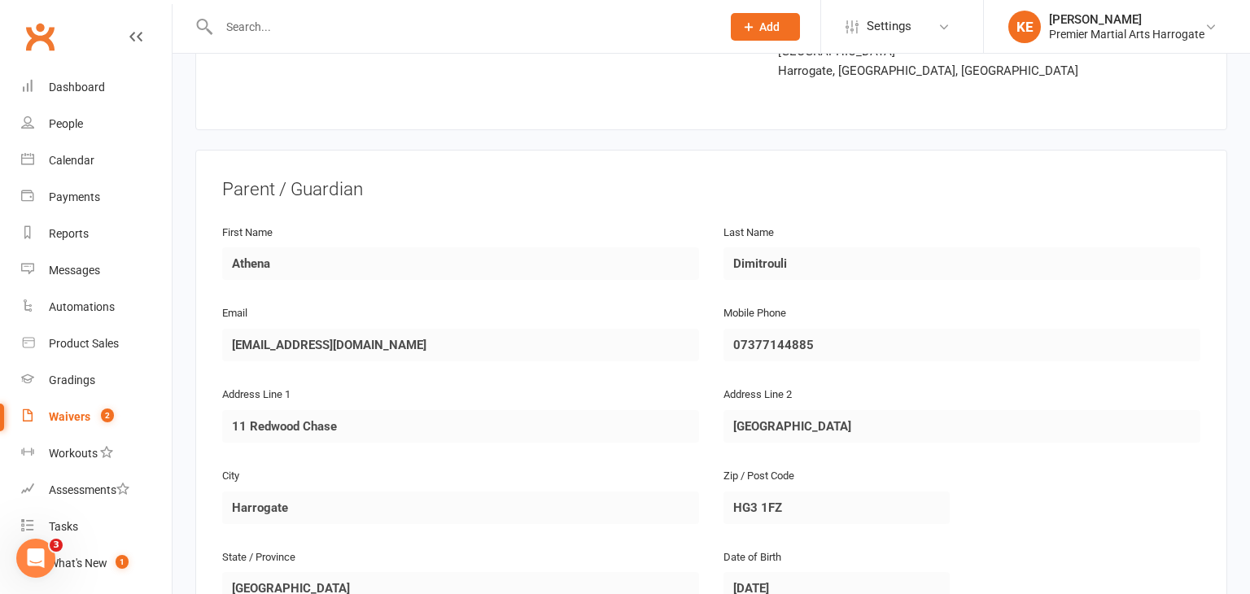
scroll to position [2653, 0]
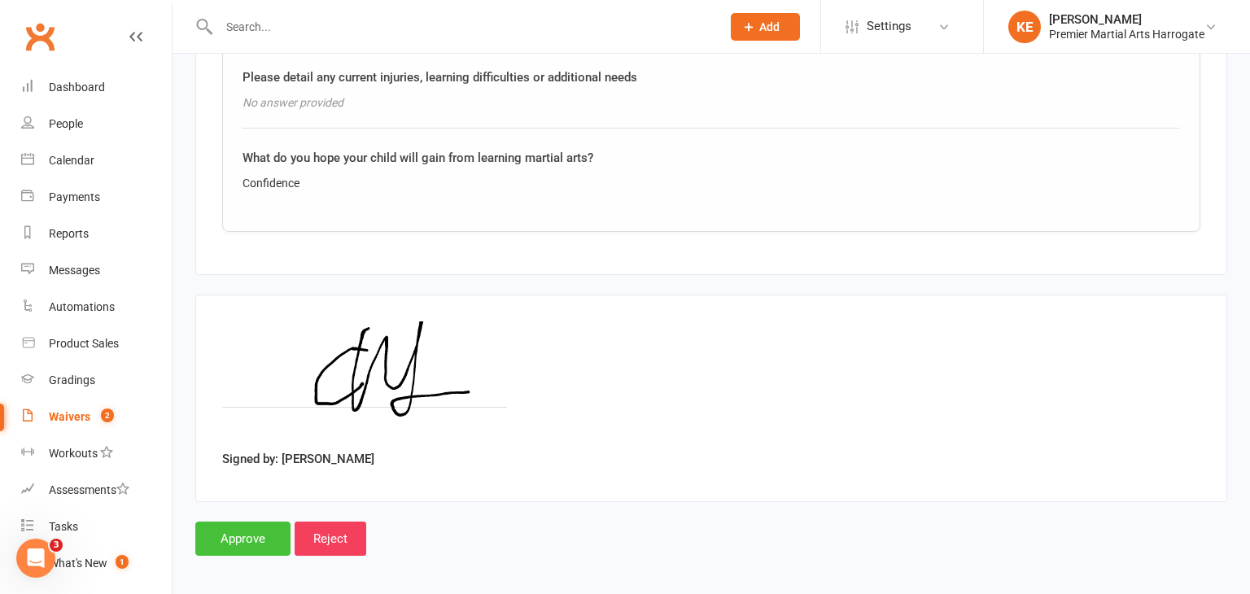
click at [238, 524] on input "Approve" at bounding box center [242, 539] width 95 height 34
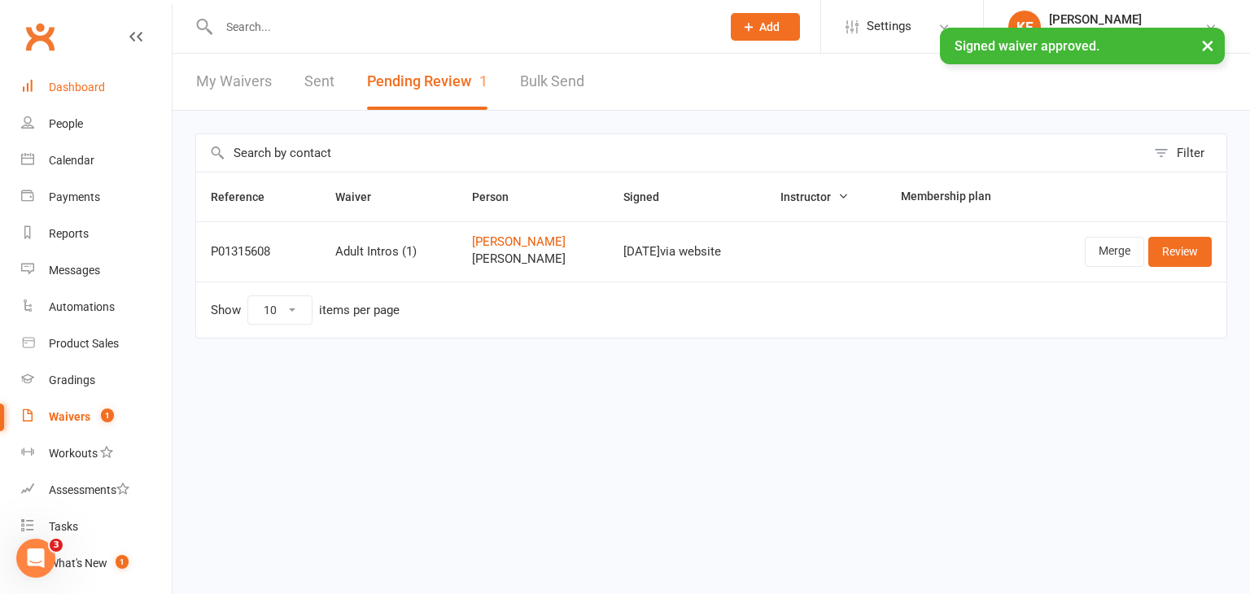
click at [81, 81] on div "Dashboard" at bounding box center [77, 87] width 56 height 13
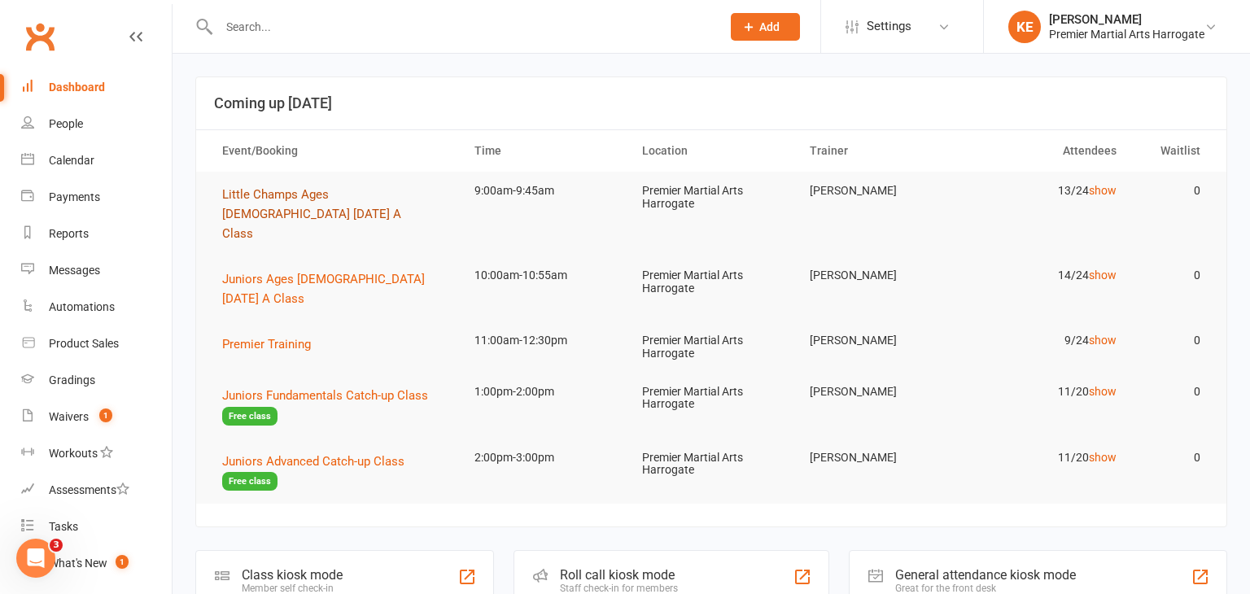
click at [260, 208] on button "Little Champs Ages [DEMOGRAPHIC_DATA] [DATE] A Class" at bounding box center [333, 214] width 223 height 59
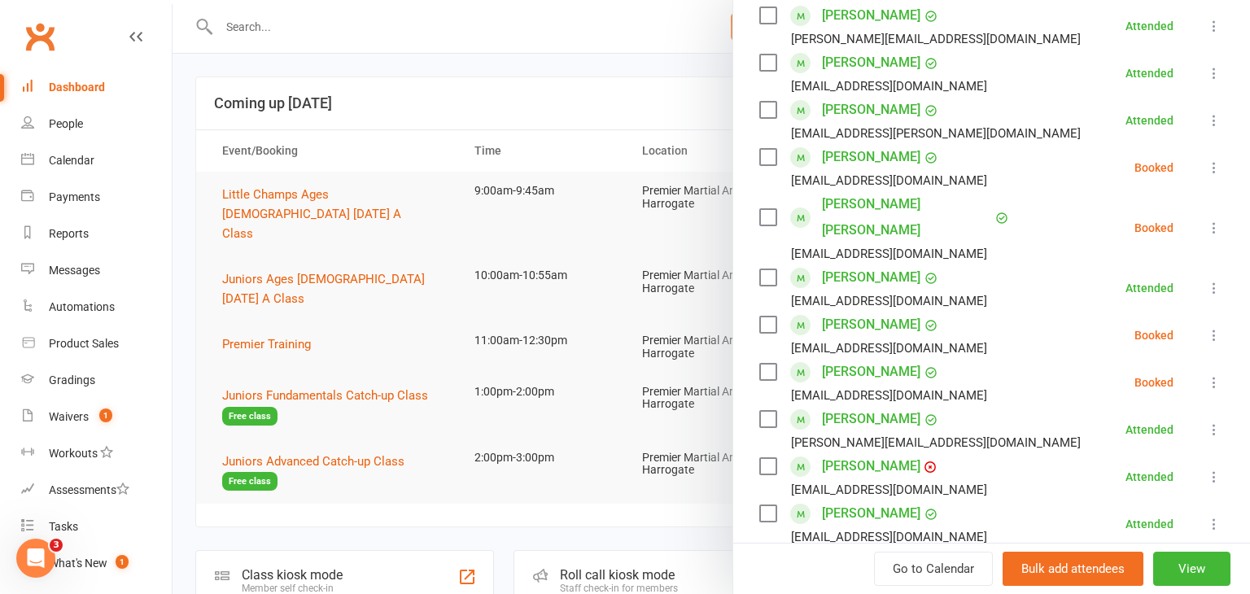
scroll to position [348, 0]
click at [1216, 326] on icon at bounding box center [1214, 334] width 16 height 16
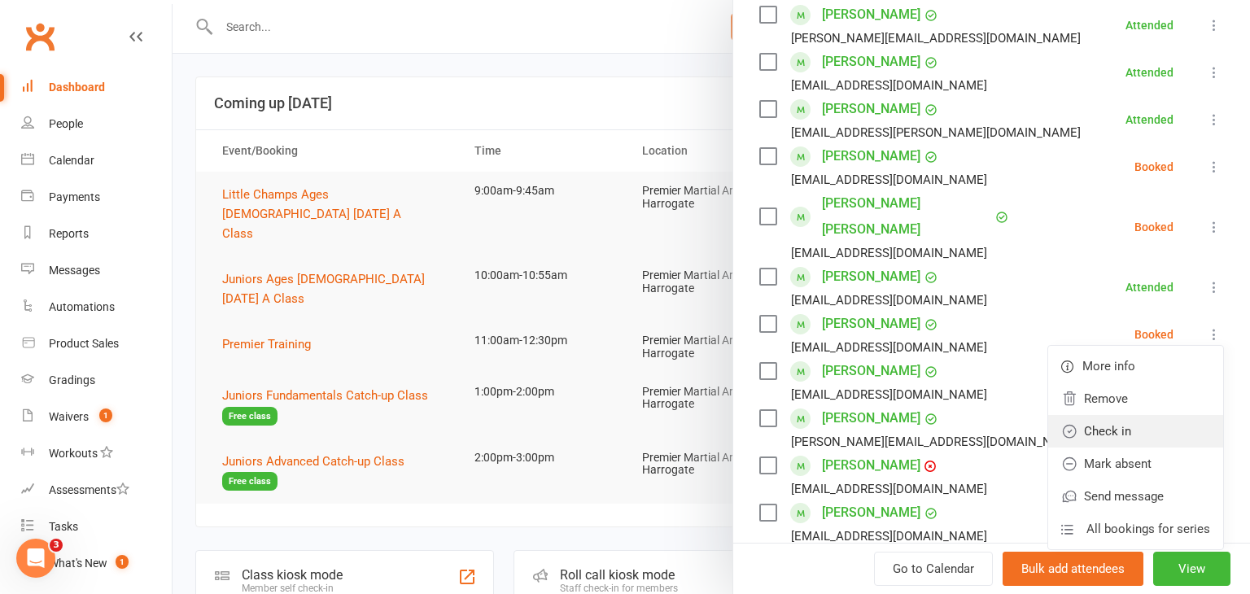
click at [1160, 415] on link "Check in" at bounding box center [1135, 431] width 175 height 33
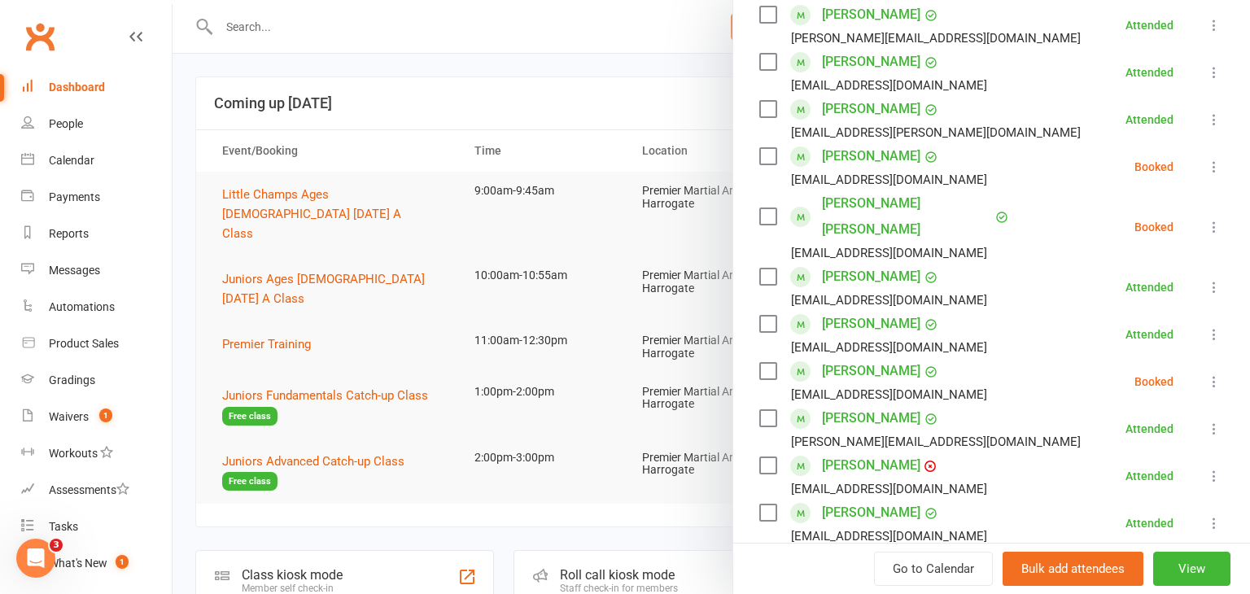
click at [1214, 219] on icon at bounding box center [1214, 227] width 16 height 16
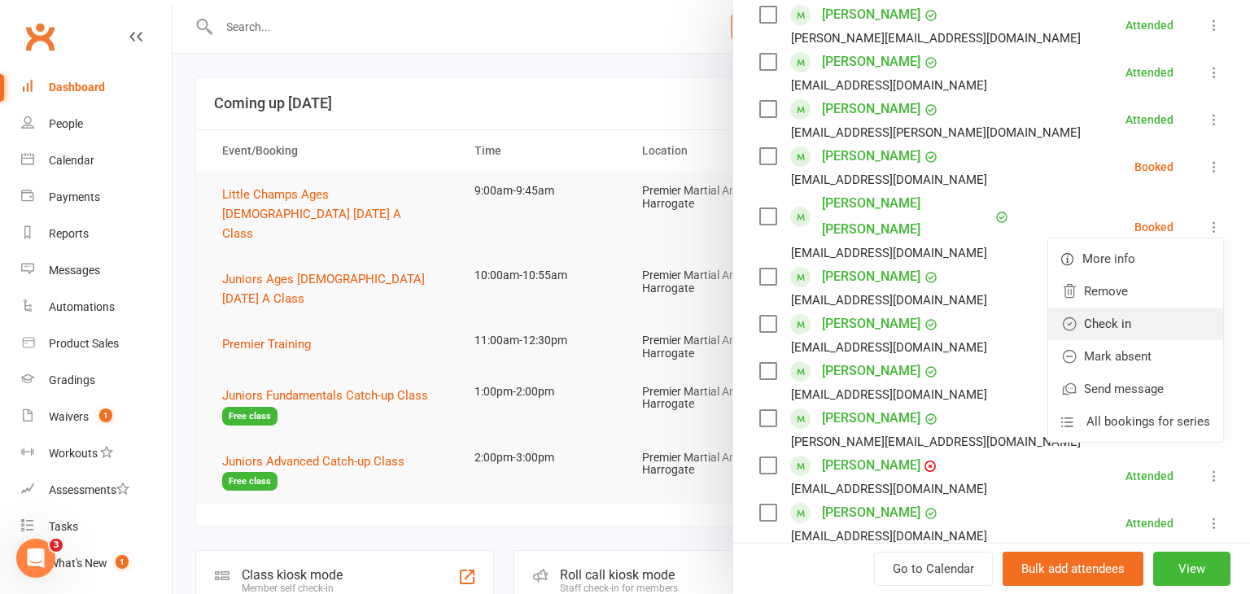
click at [1144, 310] on link "Check in" at bounding box center [1135, 324] width 175 height 33
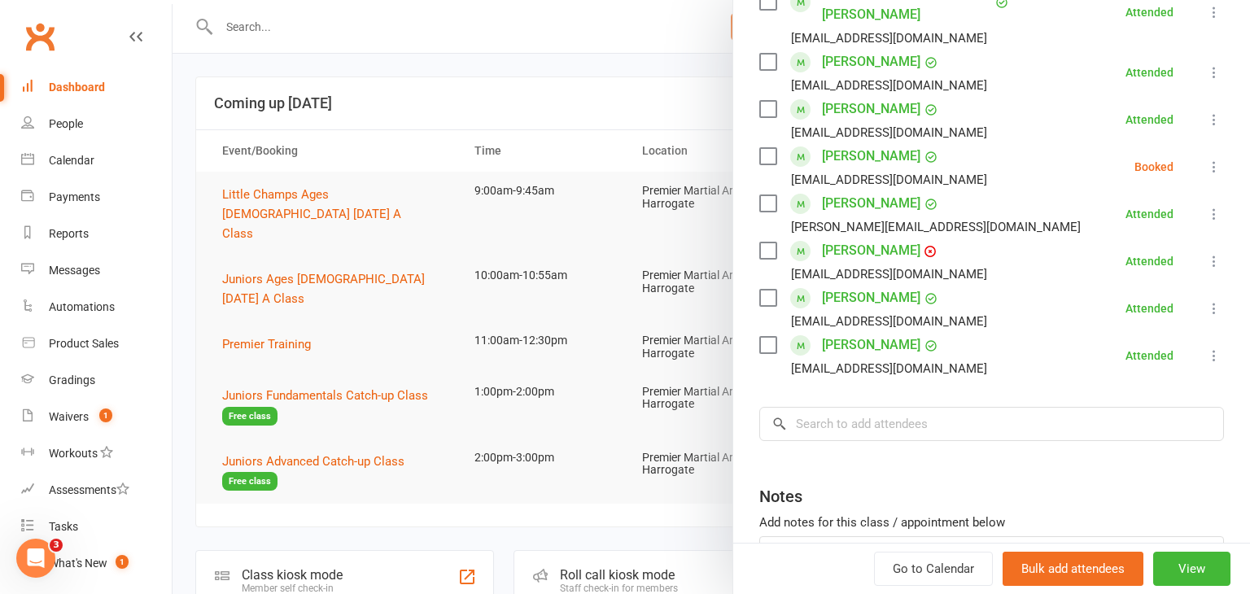
scroll to position [564, 0]
click at [943, 406] on input "search" at bounding box center [991, 423] width 465 height 34
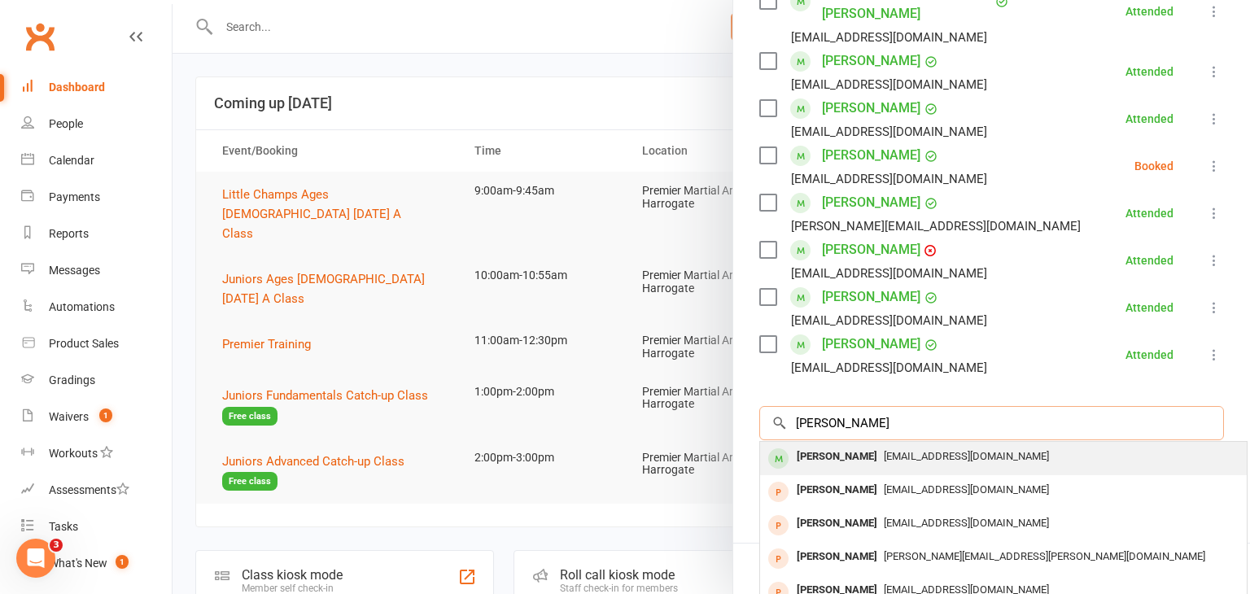
type input "olivia"
click at [930, 450] on span "[EMAIL_ADDRESS][DOMAIN_NAME]" at bounding box center [966, 456] width 165 height 12
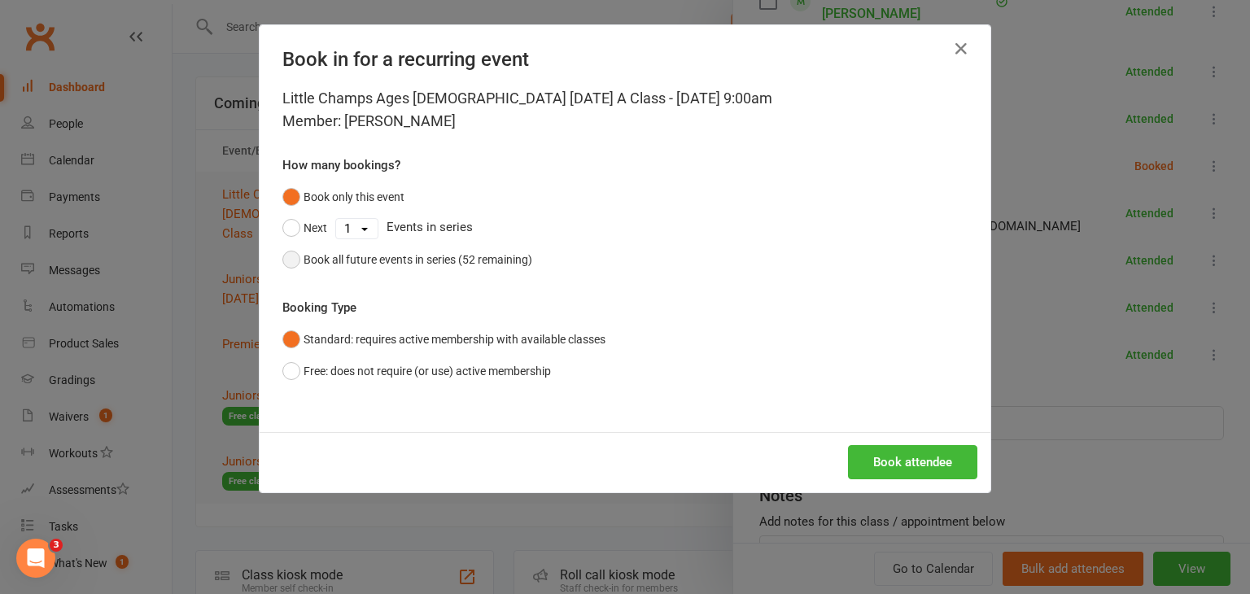
click at [293, 257] on button "Book all future events in series (52 remaining)" at bounding box center [407, 259] width 250 height 31
click at [896, 466] on button "Book attendee" at bounding box center [912, 462] width 129 height 34
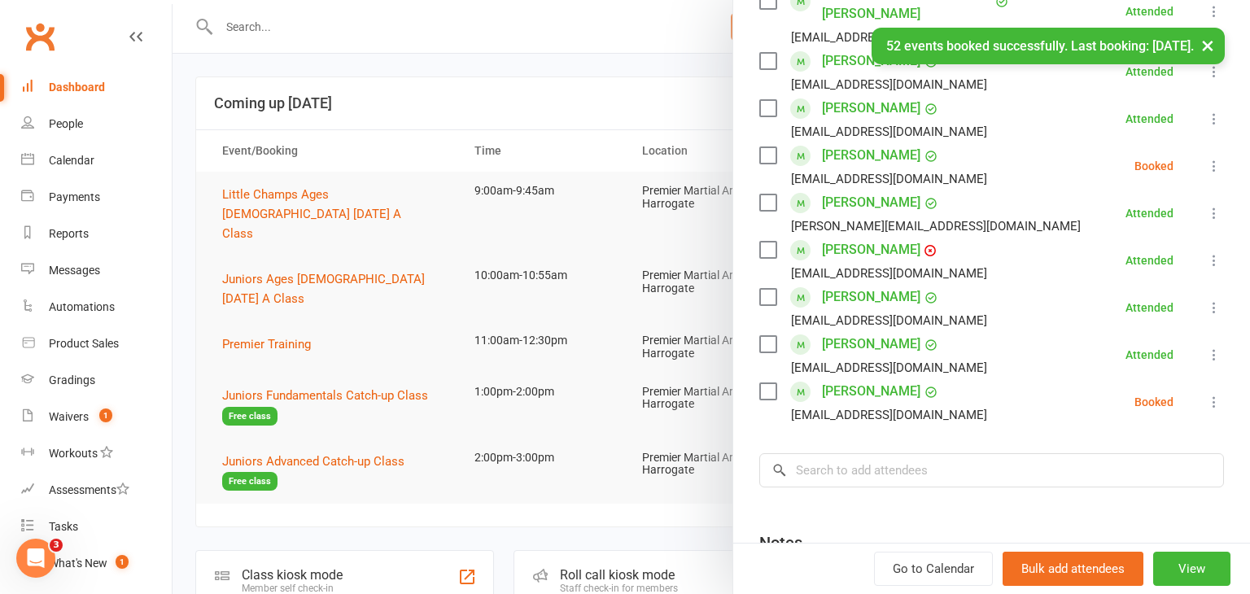
click at [1214, 394] on icon at bounding box center [1214, 402] width 16 height 16
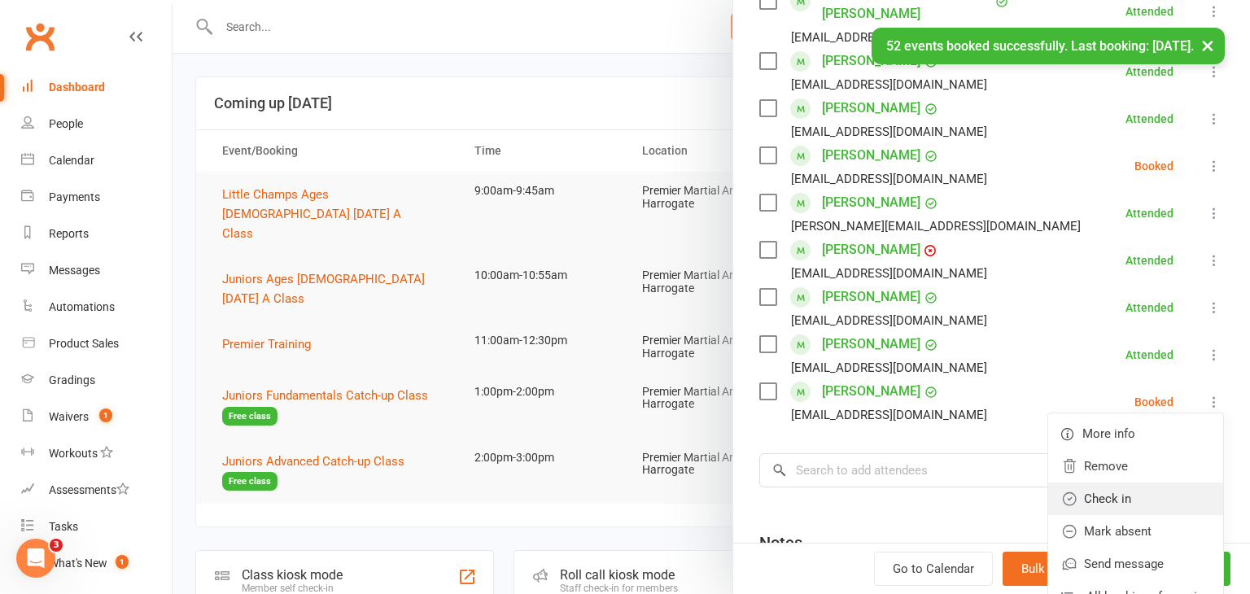
click at [1142, 483] on link "Check in" at bounding box center [1135, 499] width 175 height 33
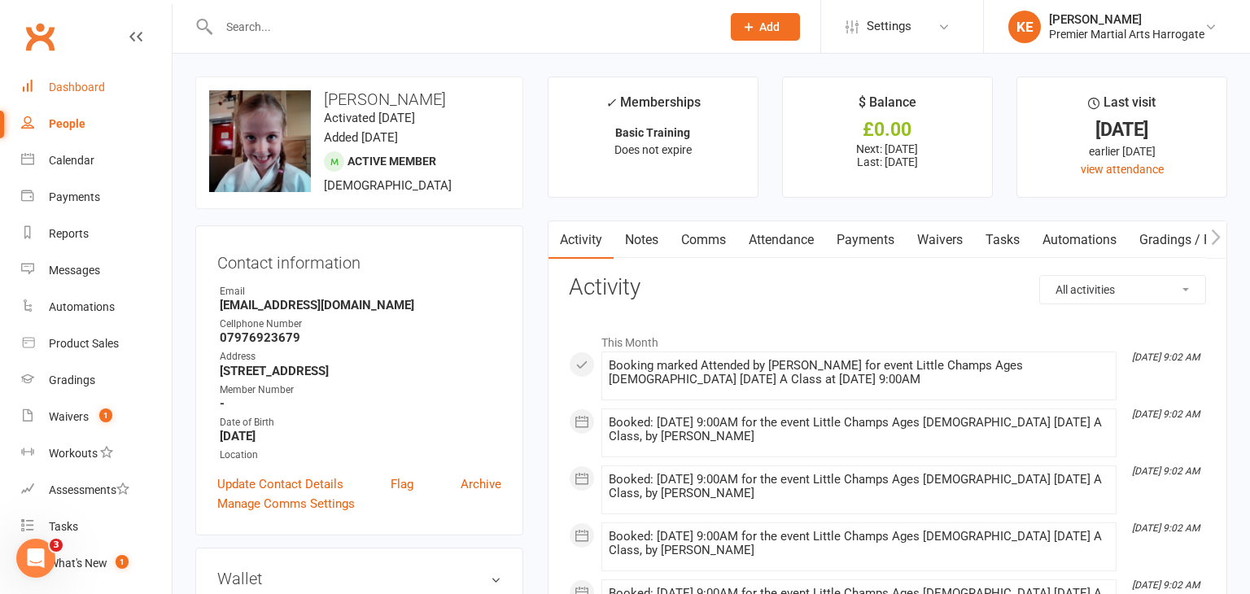
click at [90, 85] on div "Dashboard" at bounding box center [77, 87] width 56 height 13
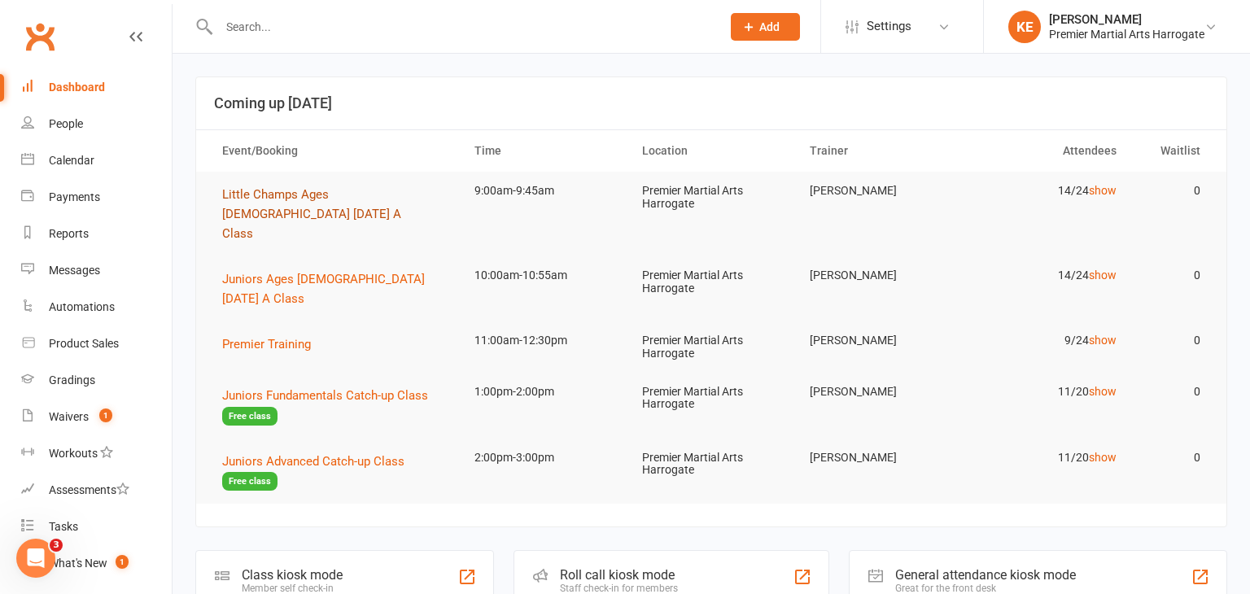
click at [238, 210] on span "Little Champs Ages [DEMOGRAPHIC_DATA] [DATE] A Class" at bounding box center [311, 214] width 179 height 54
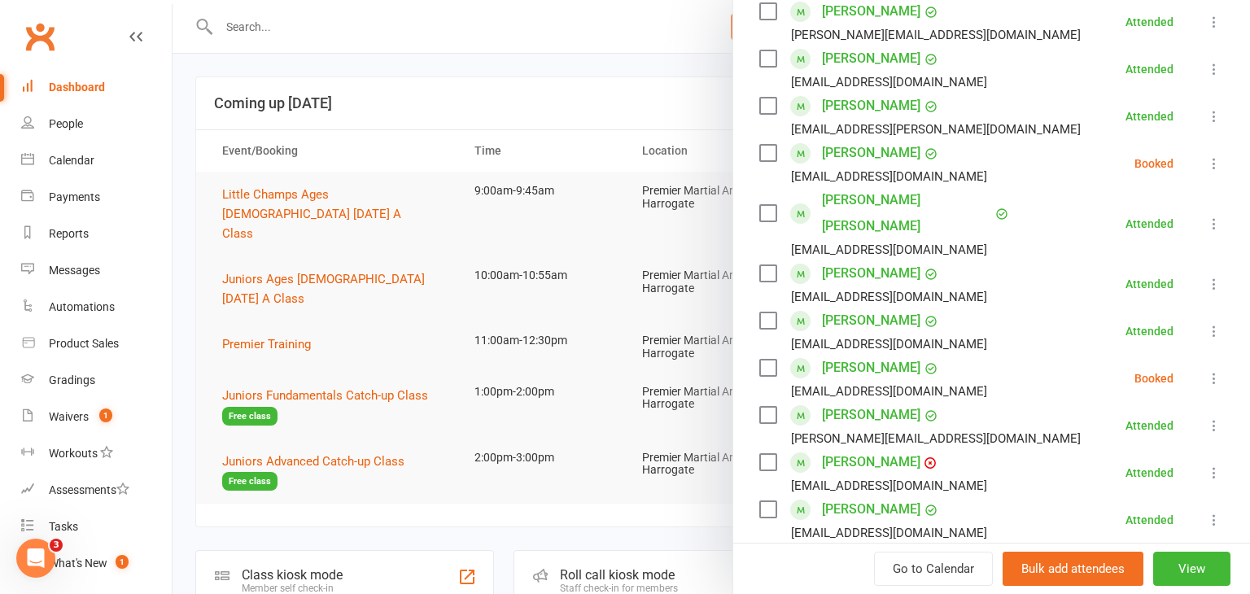
scroll to position [712, 0]
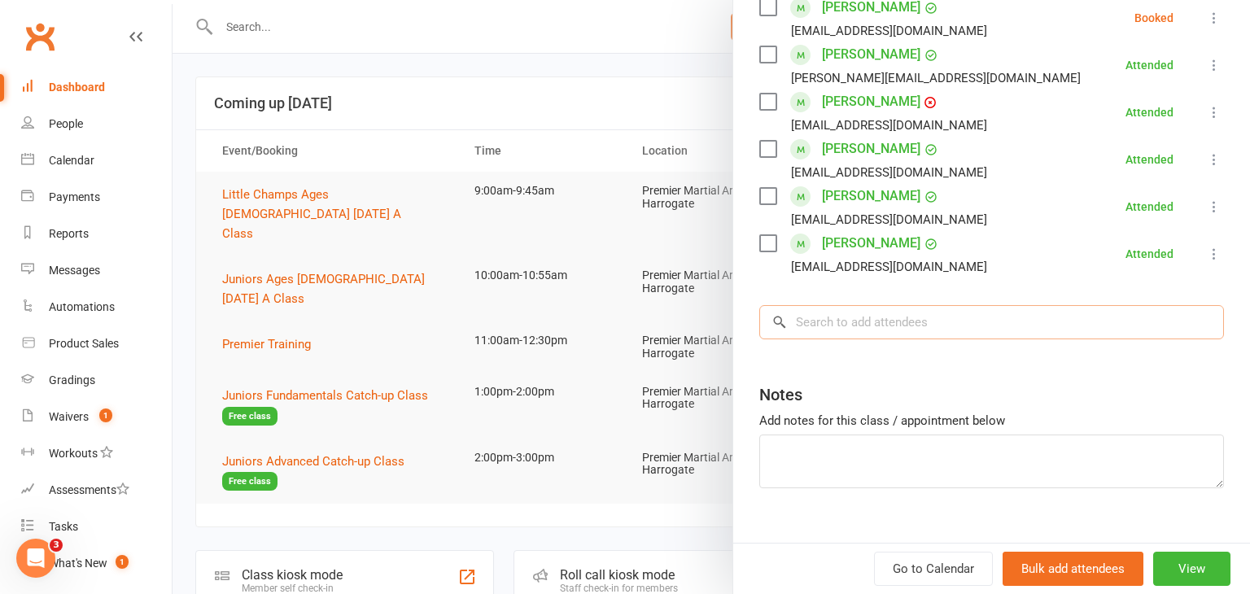
click at [982, 305] on input "search" at bounding box center [991, 322] width 465 height 34
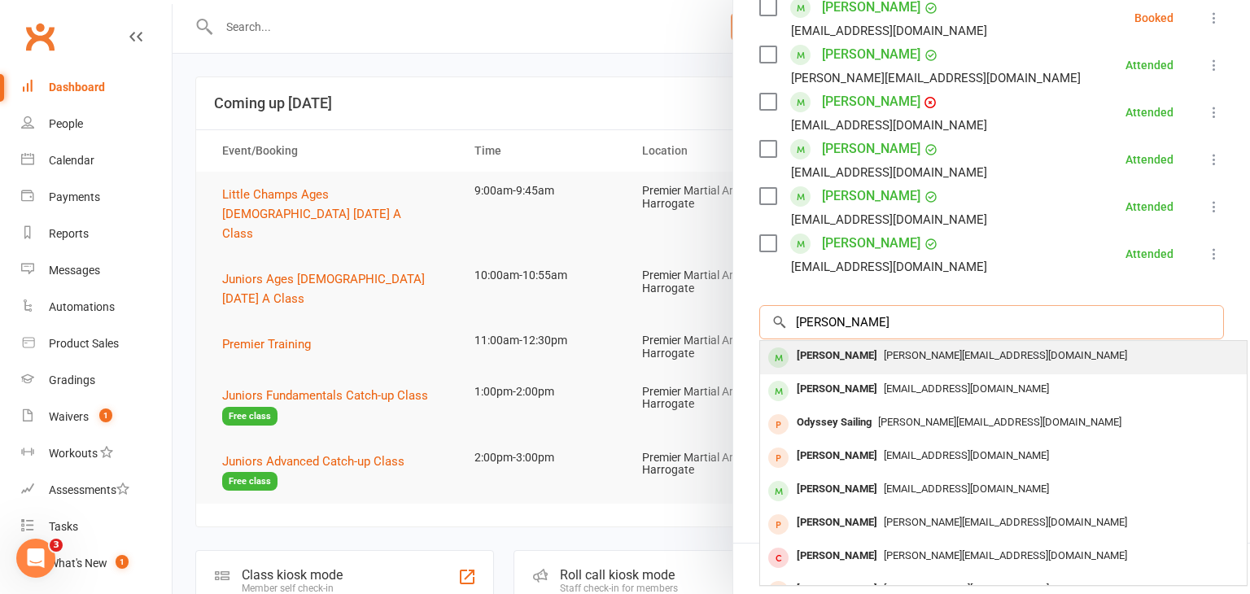
type input "[PERSON_NAME]"
click at [954, 349] on span "[PERSON_NAME][EMAIL_ADDRESS][DOMAIN_NAME]" at bounding box center [1005, 355] width 243 height 12
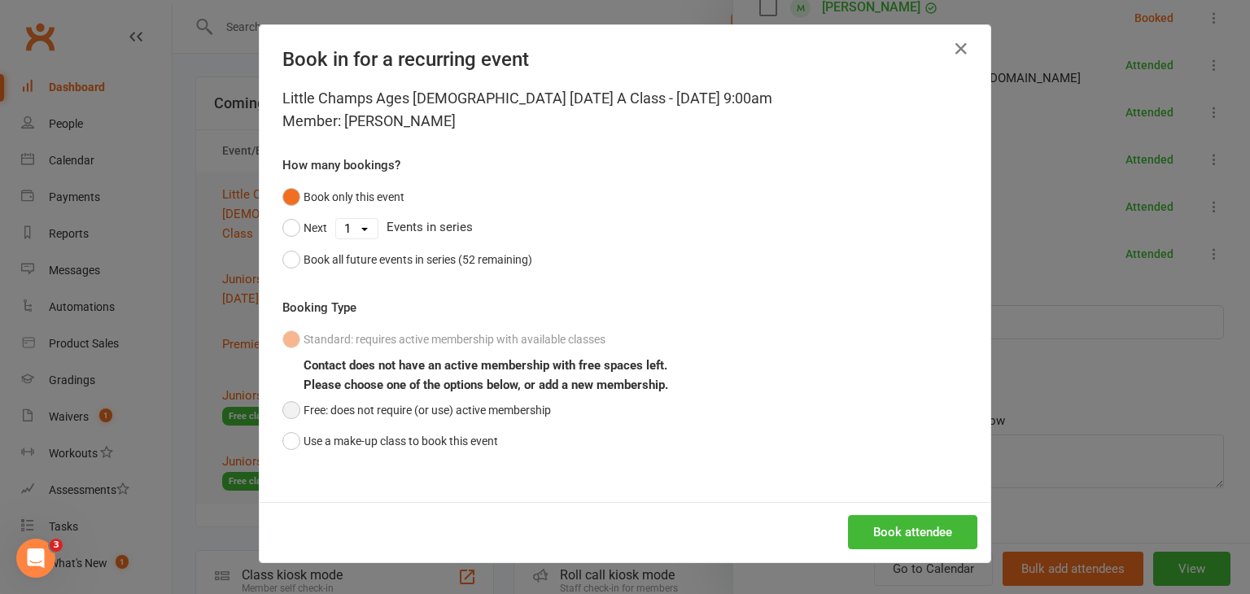
click at [292, 408] on button "Free: does not require (or use) active membership" at bounding box center [416, 410] width 269 height 31
click at [934, 535] on button "Book attendee" at bounding box center [912, 532] width 129 height 34
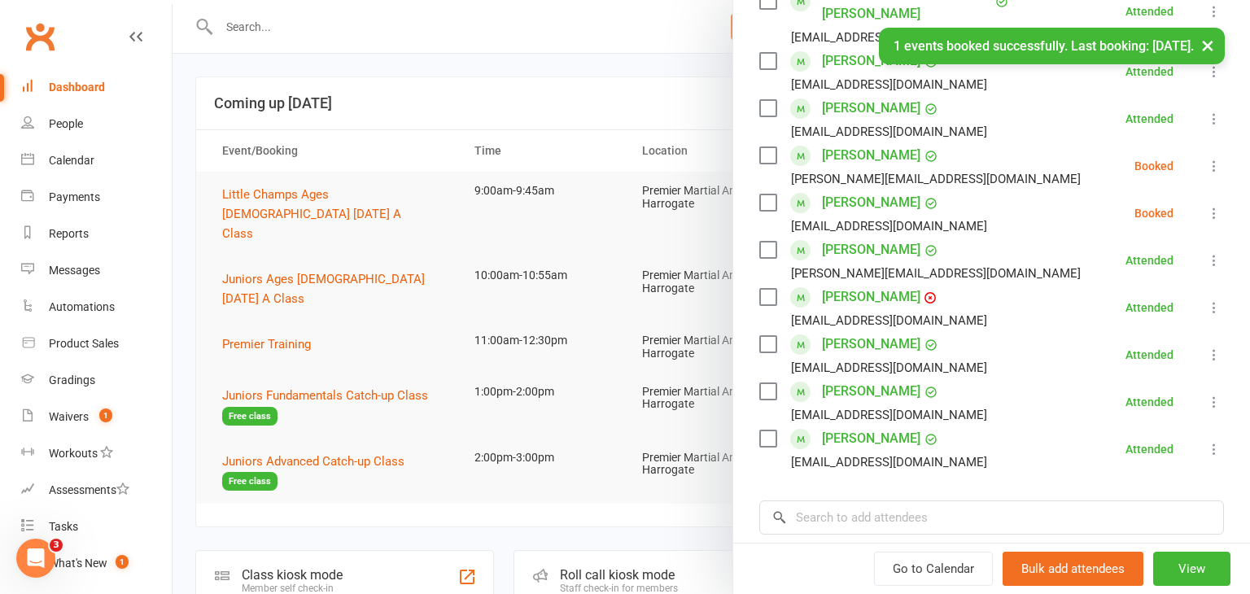
scroll to position [563, 0]
click at [1210, 159] on icon at bounding box center [1214, 167] width 16 height 16
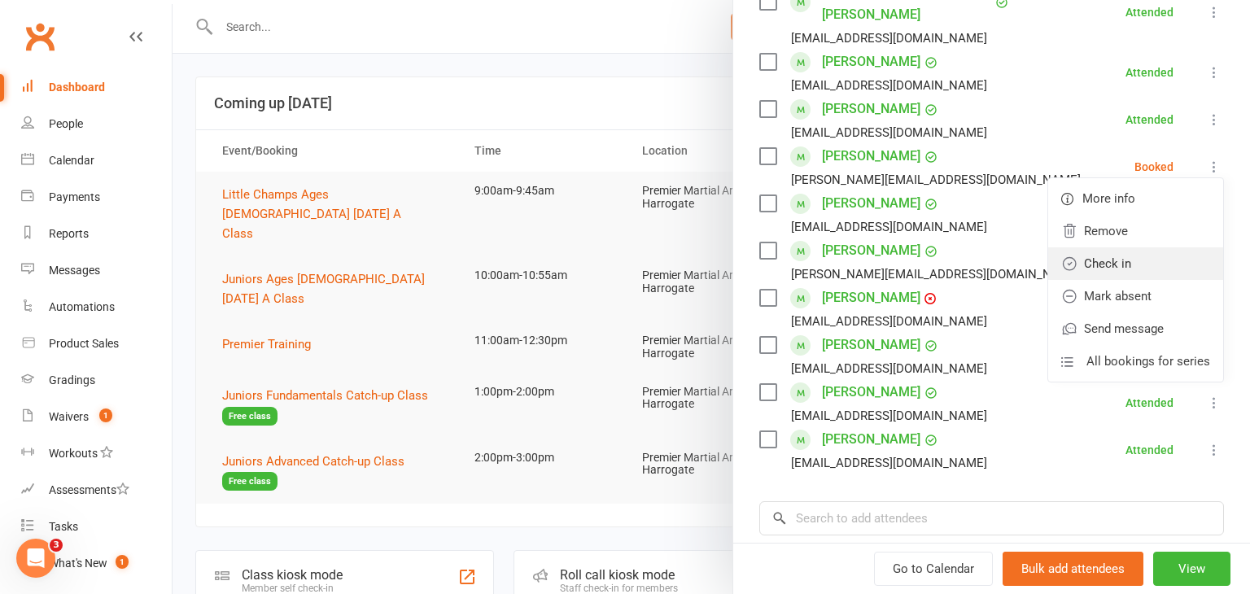
click at [1140, 247] on link "Check in" at bounding box center [1135, 263] width 175 height 33
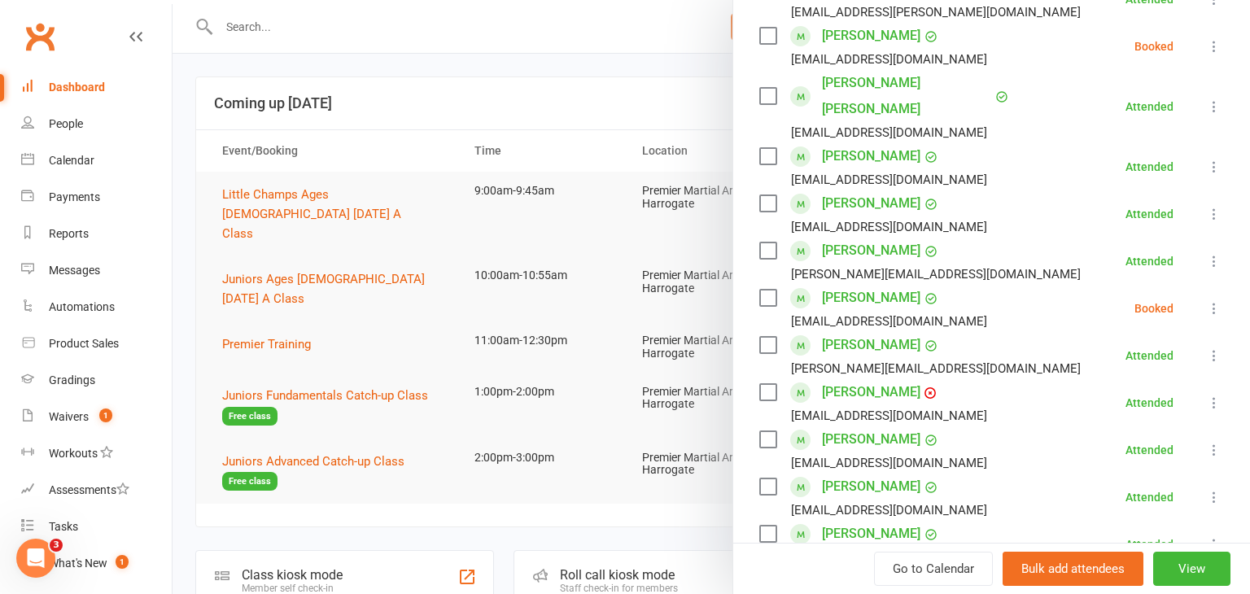
scroll to position [504, 0]
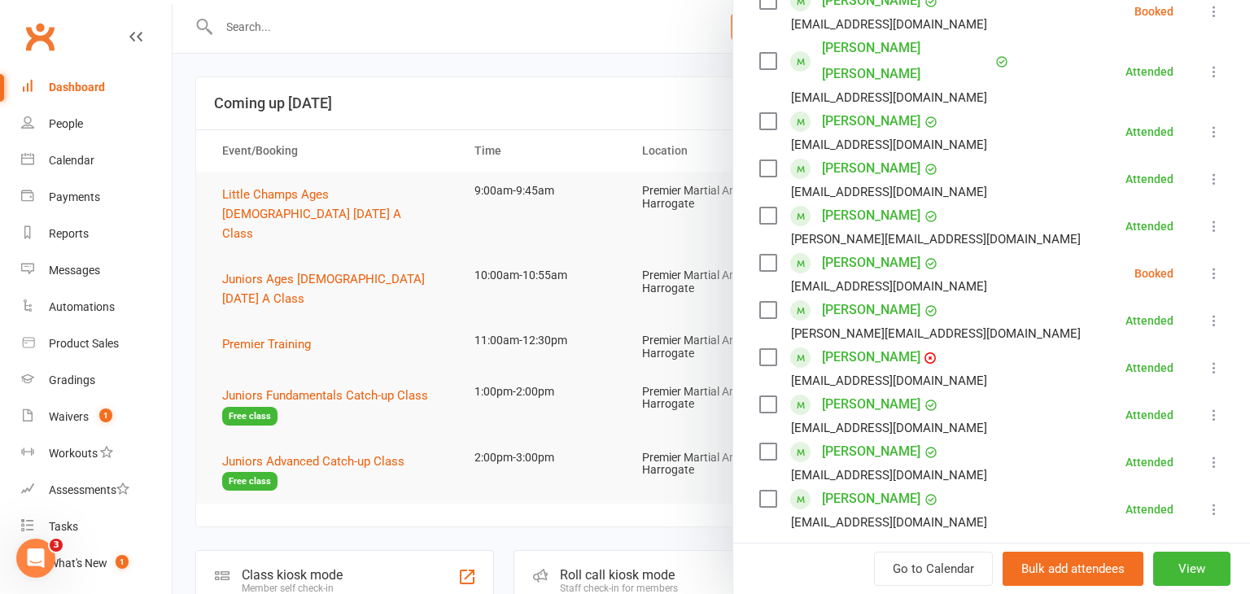
click at [1214, 265] on icon at bounding box center [1214, 273] width 16 height 16
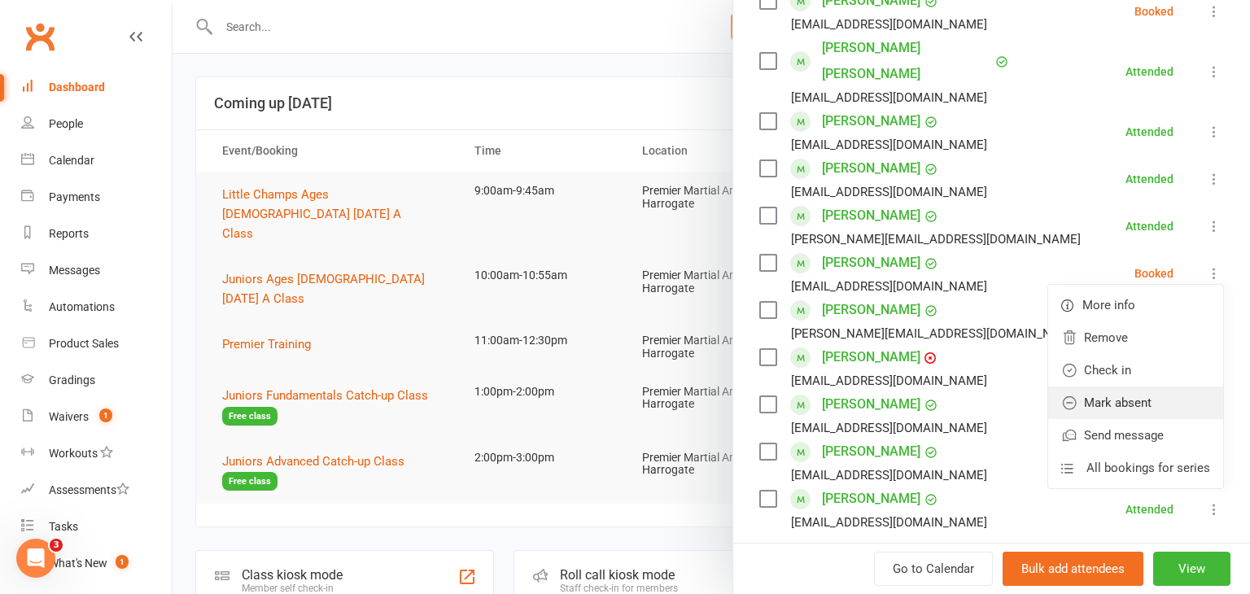
click at [1140, 387] on link "Mark absent" at bounding box center [1135, 403] width 175 height 33
